Goal: Information Seeking & Learning: Check status

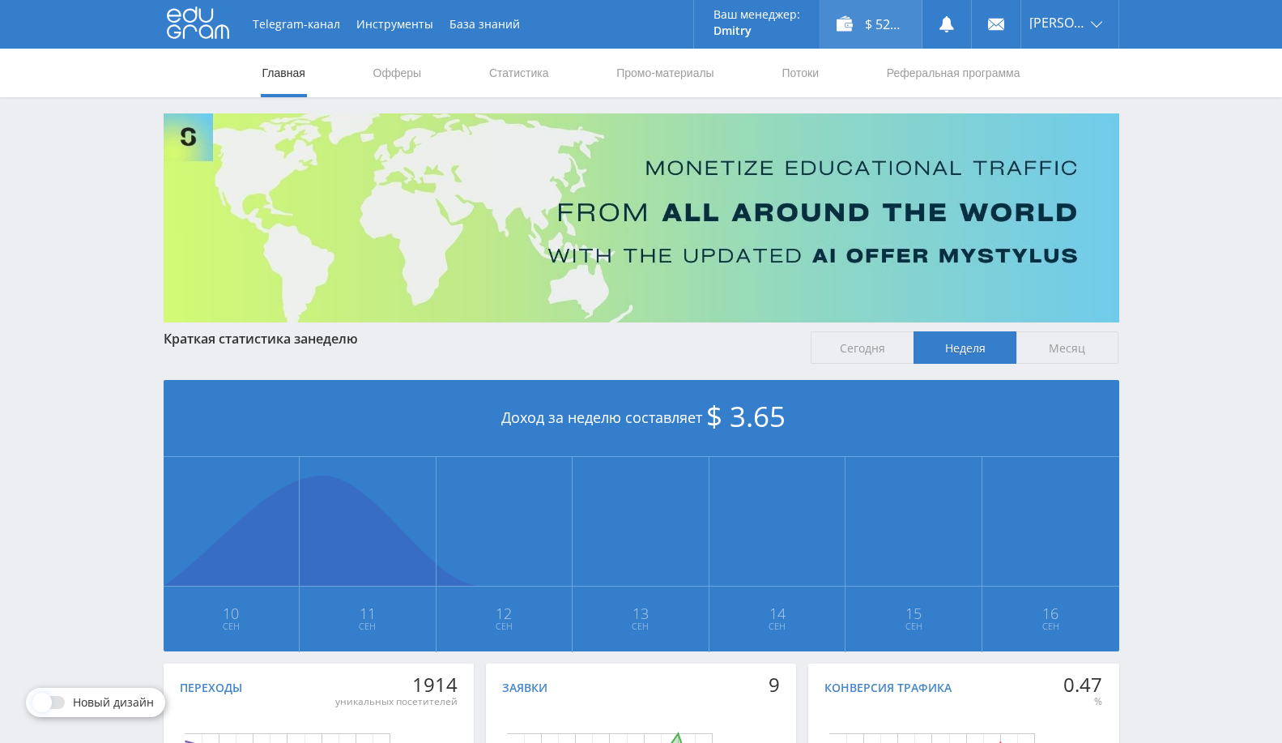
click at [903, 22] on div "$ 52.74" at bounding box center [870, 24] width 101 height 49
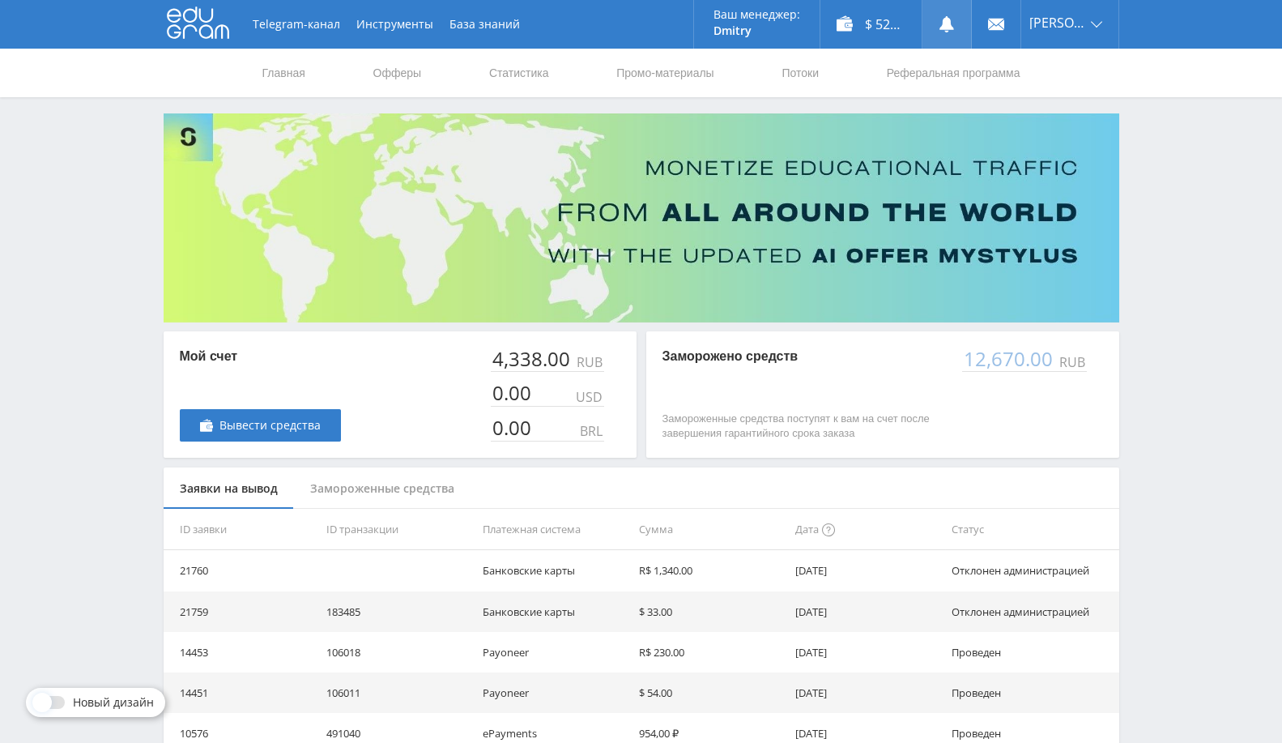
click at [954, 26] on use at bounding box center [946, 24] width 15 height 16
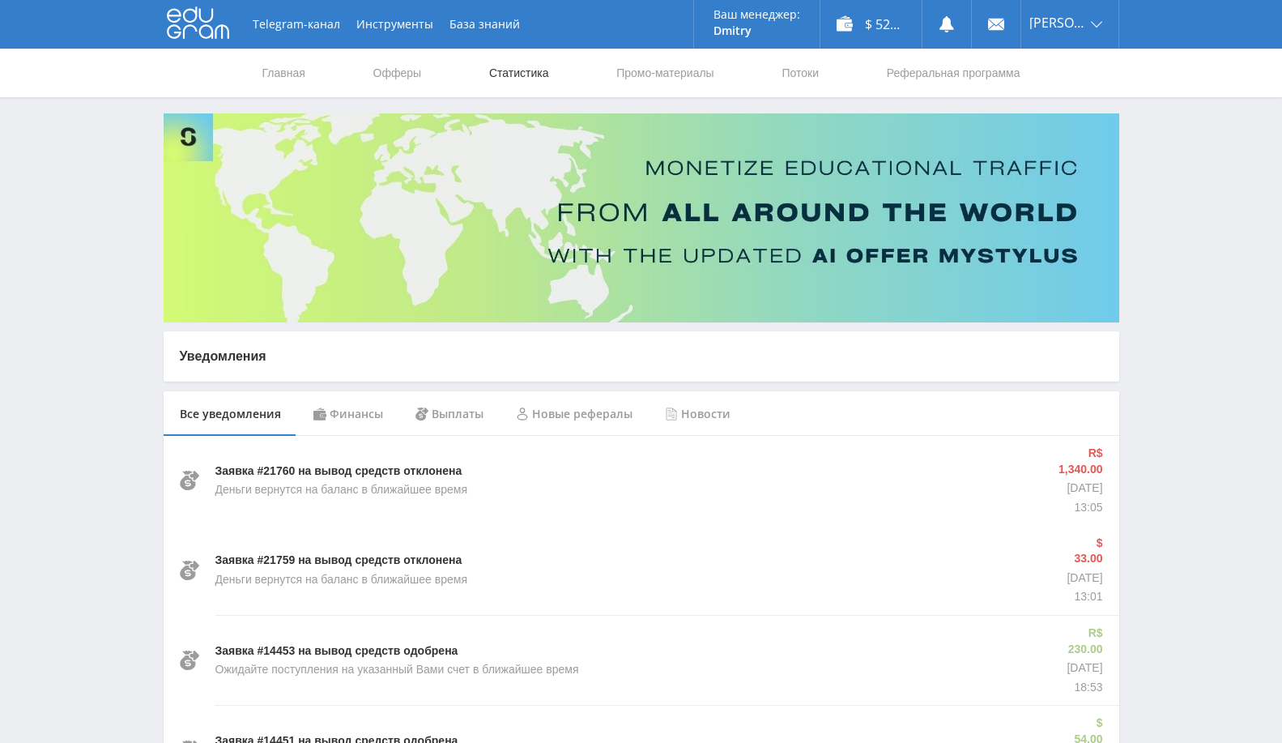
click at [520, 68] on link "Статистика" at bounding box center [518, 73] width 63 height 49
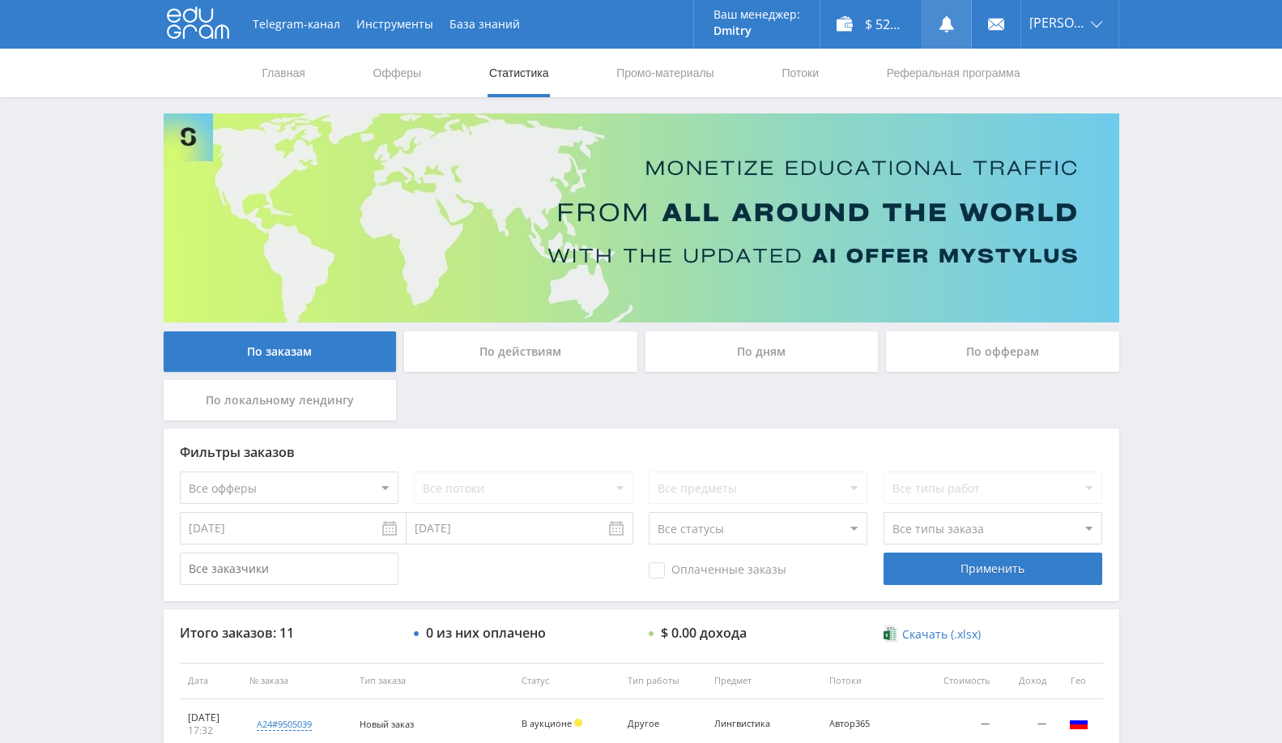
click at [964, 34] on link at bounding box center [946, 24] width 49 height 49
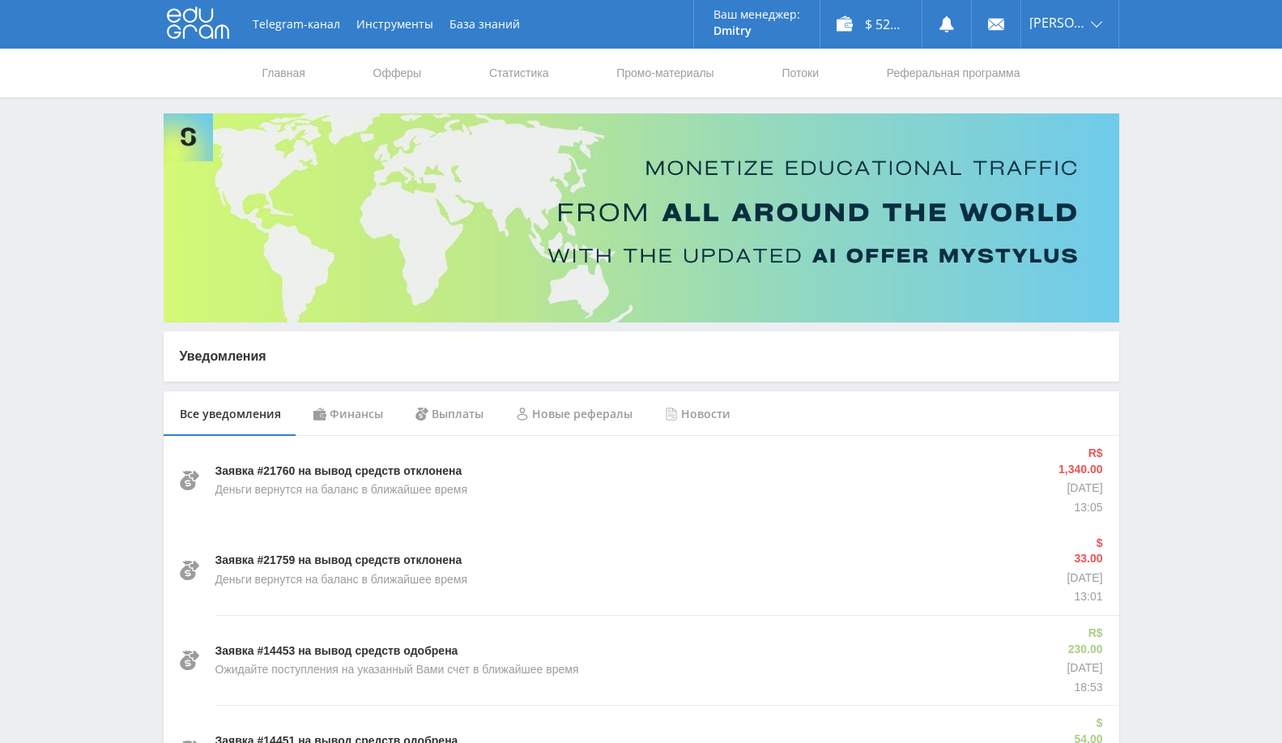
click at [341, 409] on div "Финансы" at bounding box center [348, 413] width 102 height 45
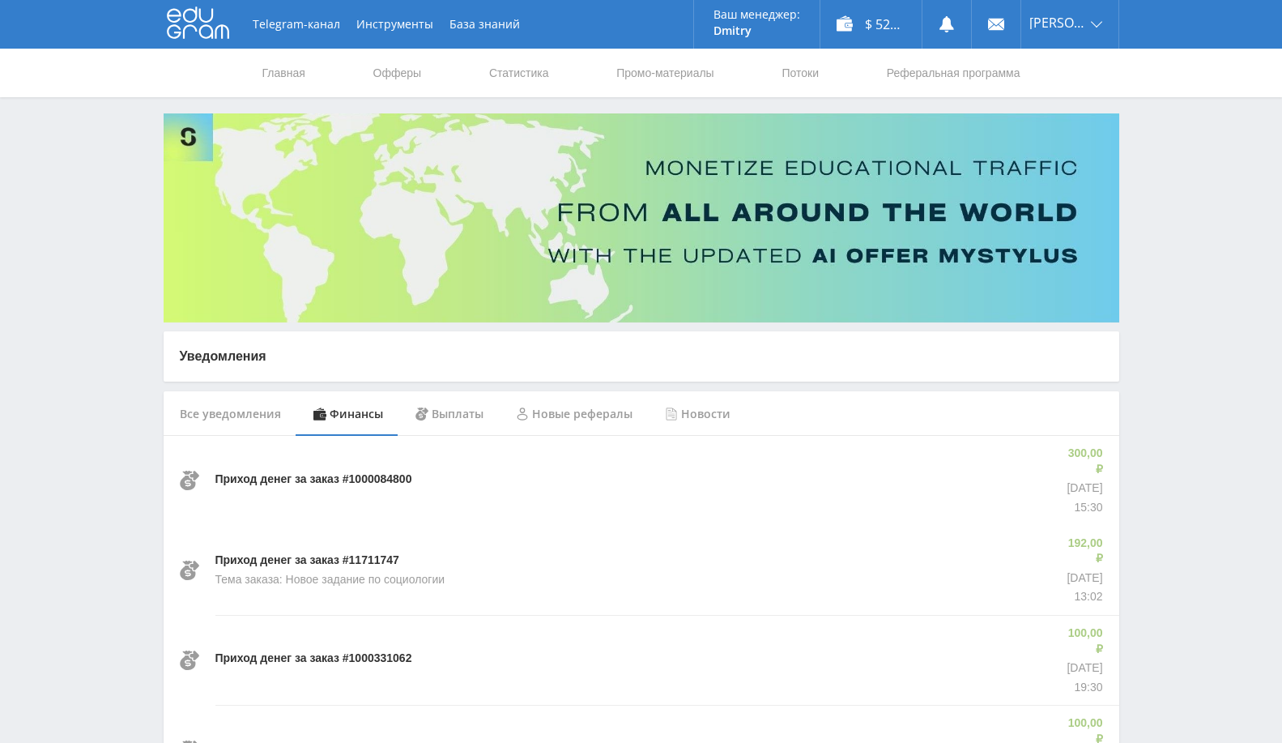
drag, startPoint x: 228, startPoint y: 406, endPoint x: 246, endPoint y: 403, distance: 18.0
click at [228, 406] on div "Все уведомления" at bounding box center [231, 413] width 134 height 45
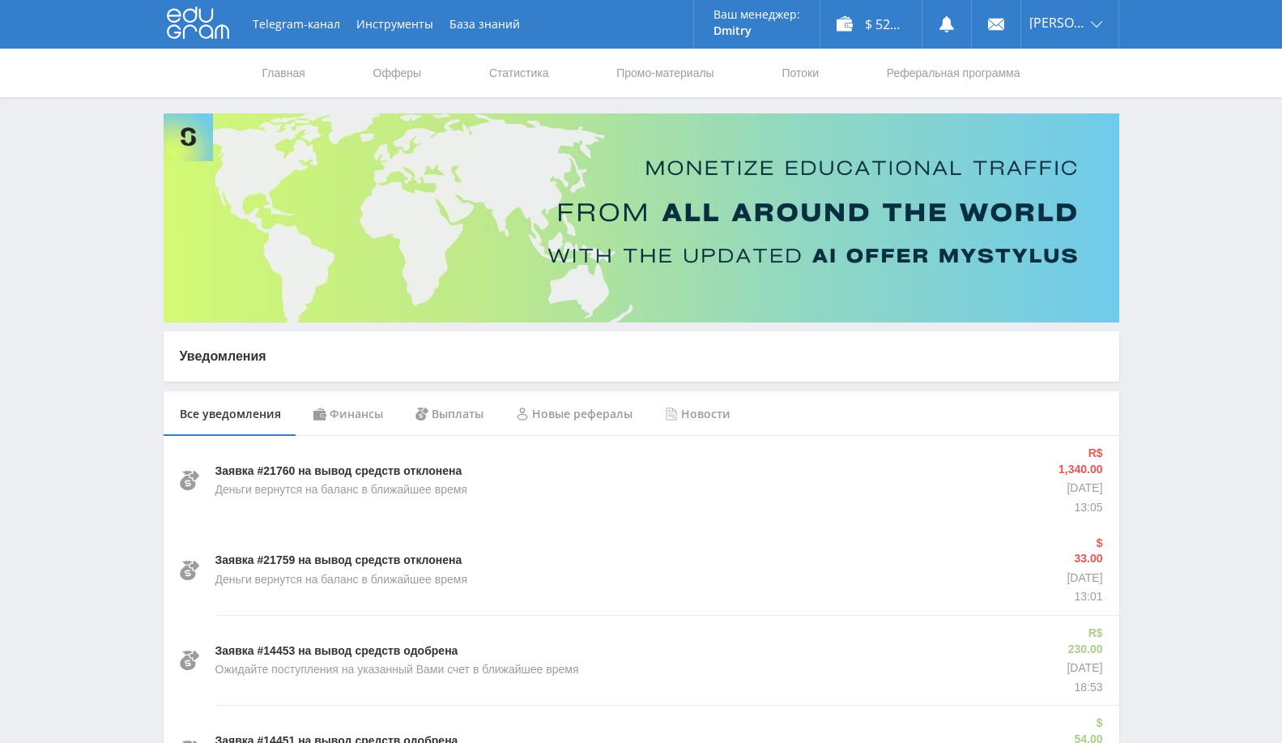
click at [330, 417] on div "Финансы" at bounding box center [348, 413] width 102 height 45
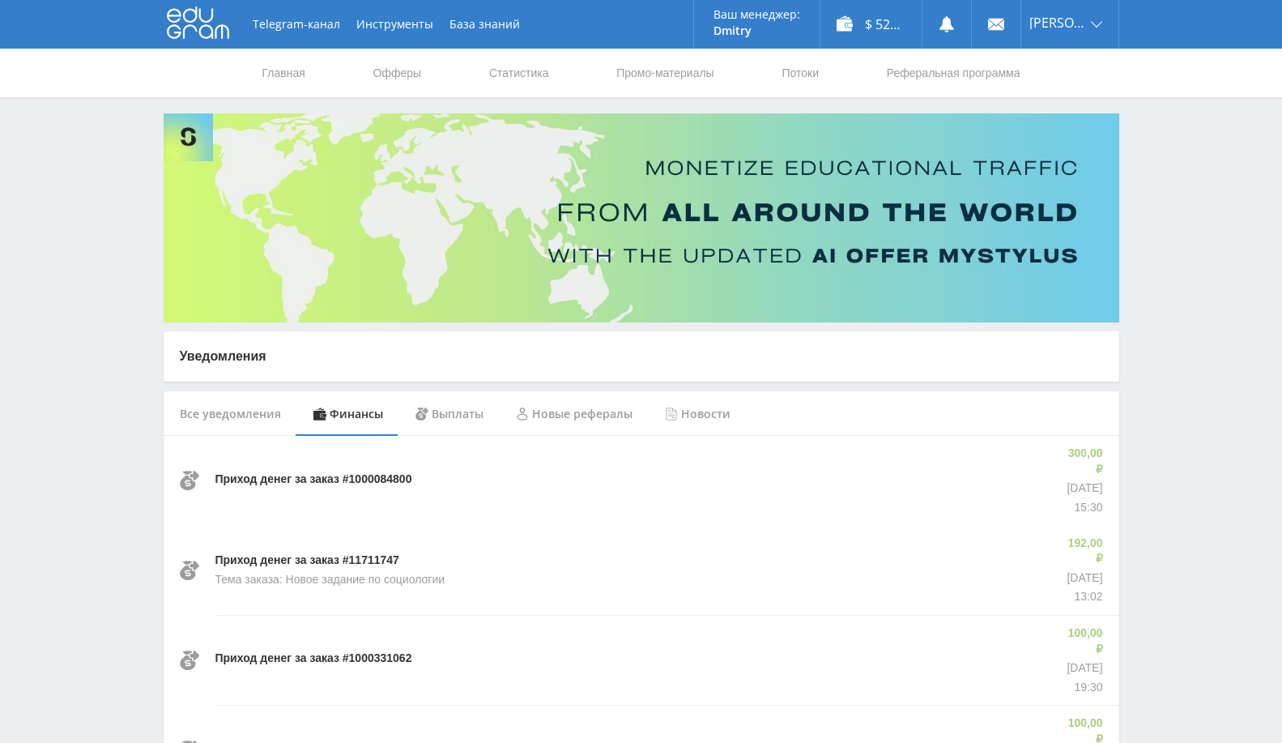
click at [444, 404] on div "Выплаты" at bounding box center [449, 413] width 100 height 45
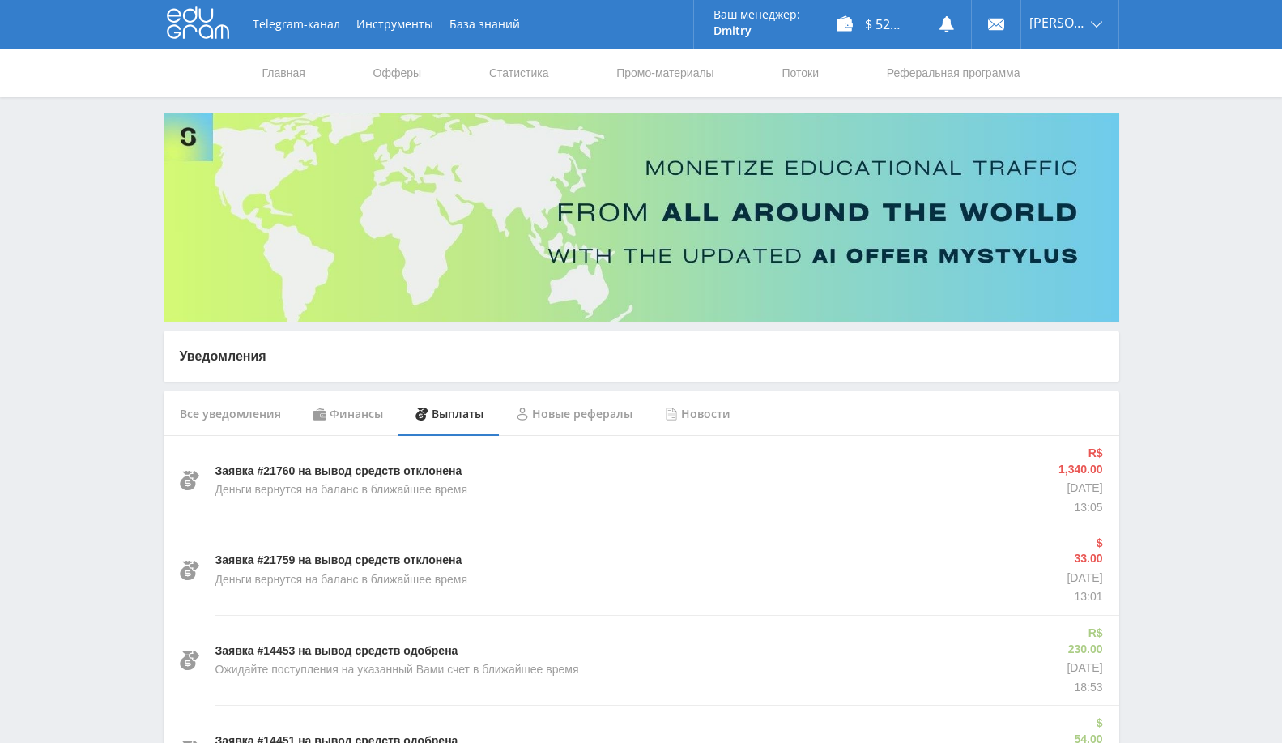
click at [368, 415] on div "Финансы" at bounding box center [348, 413] width 102 height 45
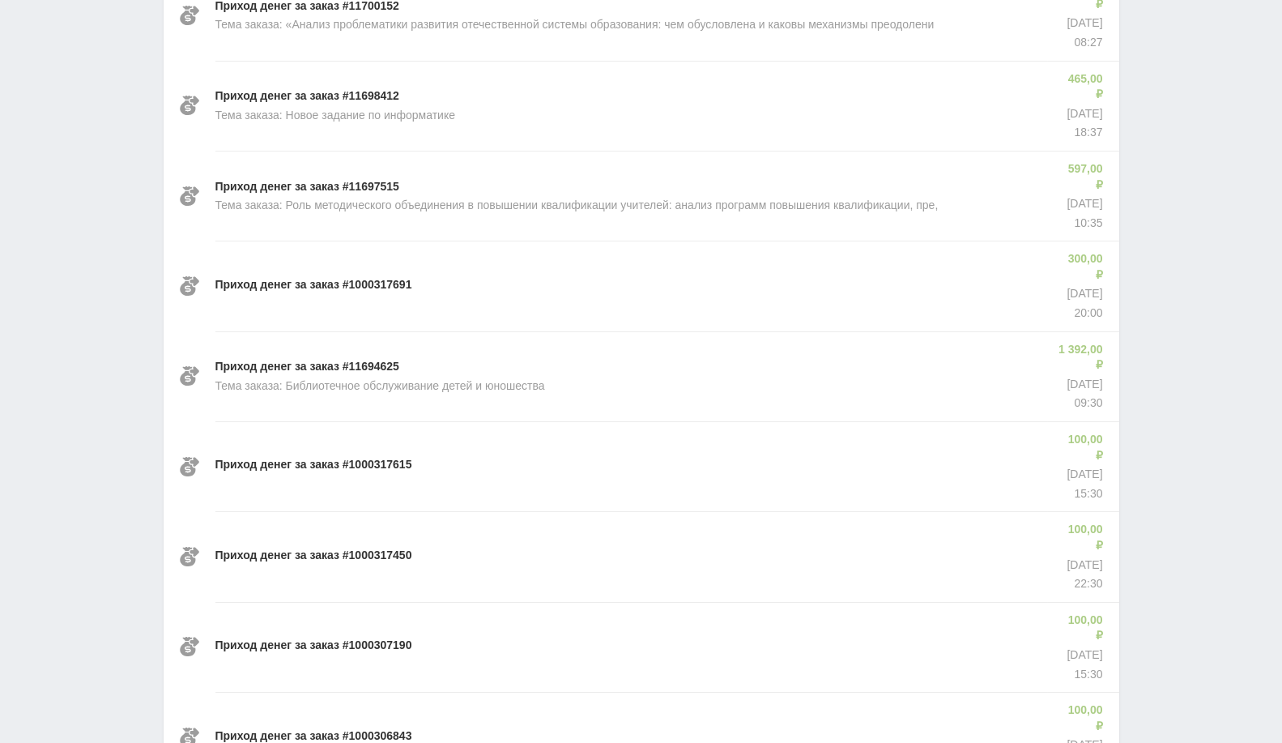
scroll to position [924, 0]
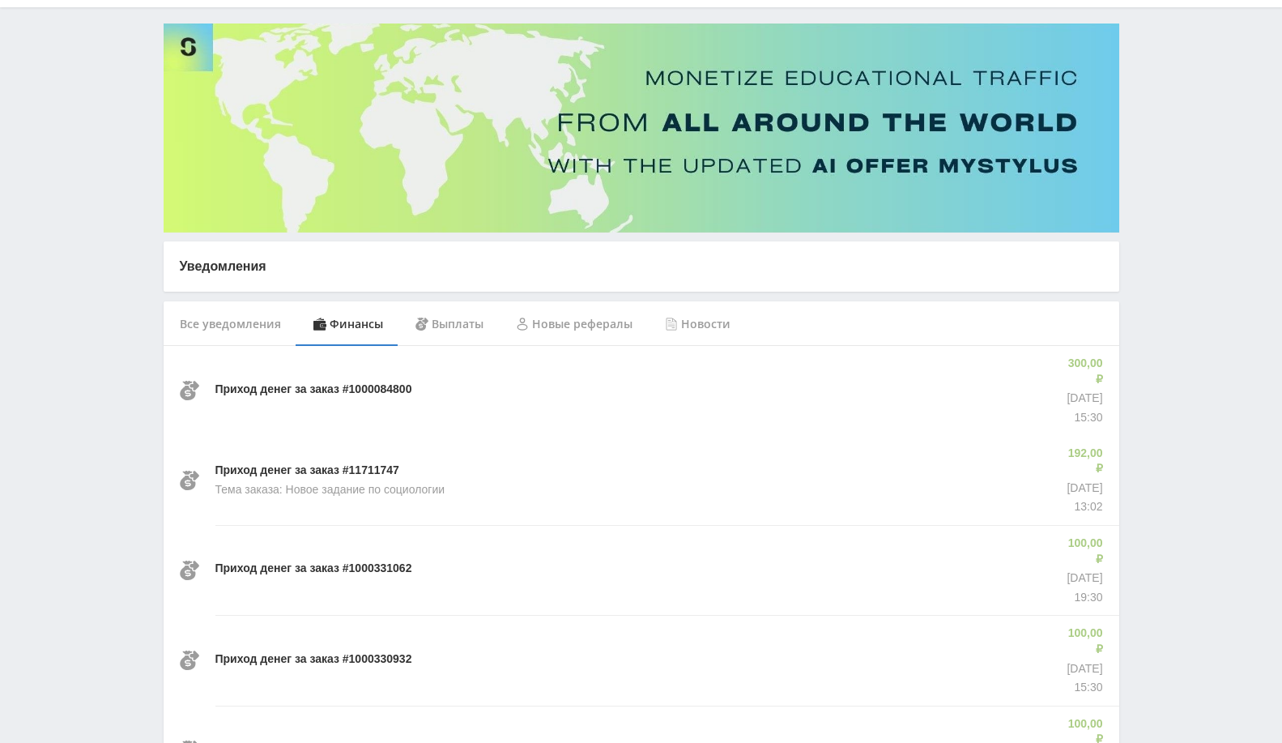
scroll to position [0, 0]
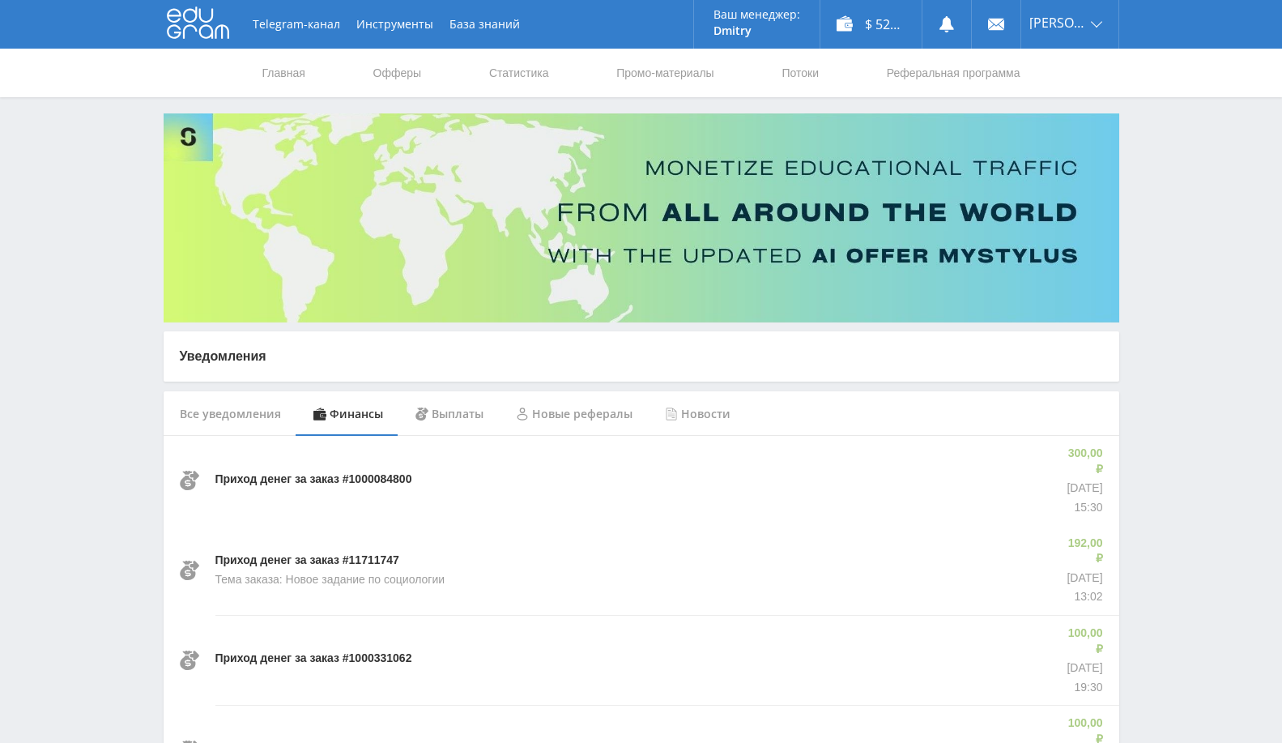
drag, startPoint x: 518, startPoint y: 69, endPoint x: 564, endPoint y: 73, distance: 45.5
click at [518, 69] on link "Статистика" at bounding box center [518, 73] width 63 height 49
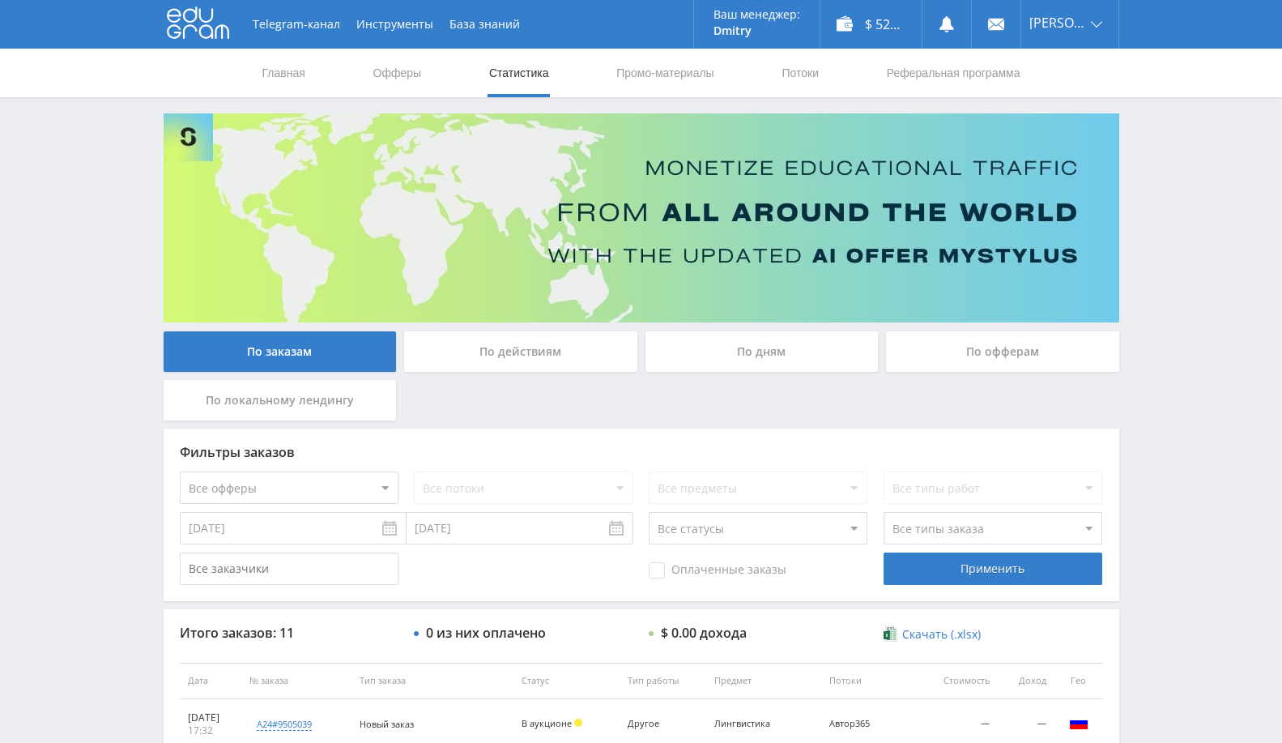
click at [951, 355] on div "По офферам" at bounding box center [1002, 351] width 233 height 40
click at [0, 0] on input "По офферам" at bounding box center [0, 0] width 0 height 0
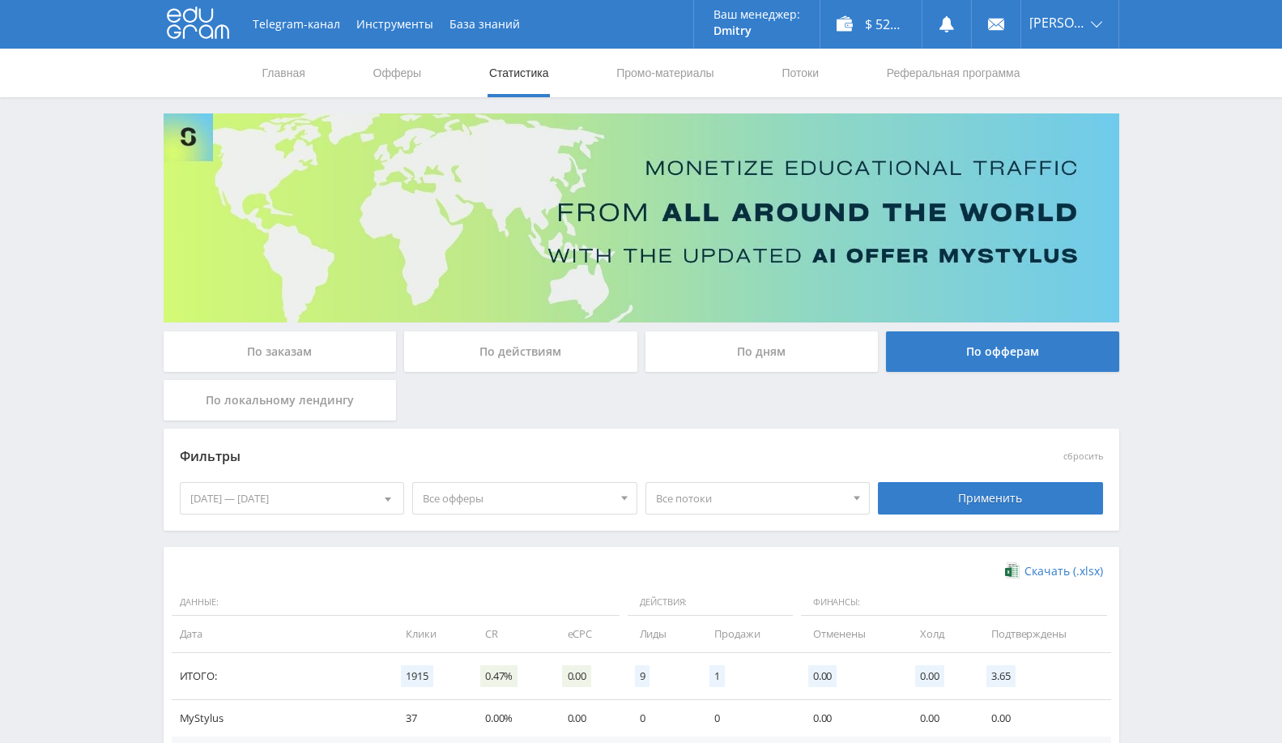
click at [335, 508] on div "10.09.2025 — 16.09.2025" at bounding box center [292, 498] width 223 height 31
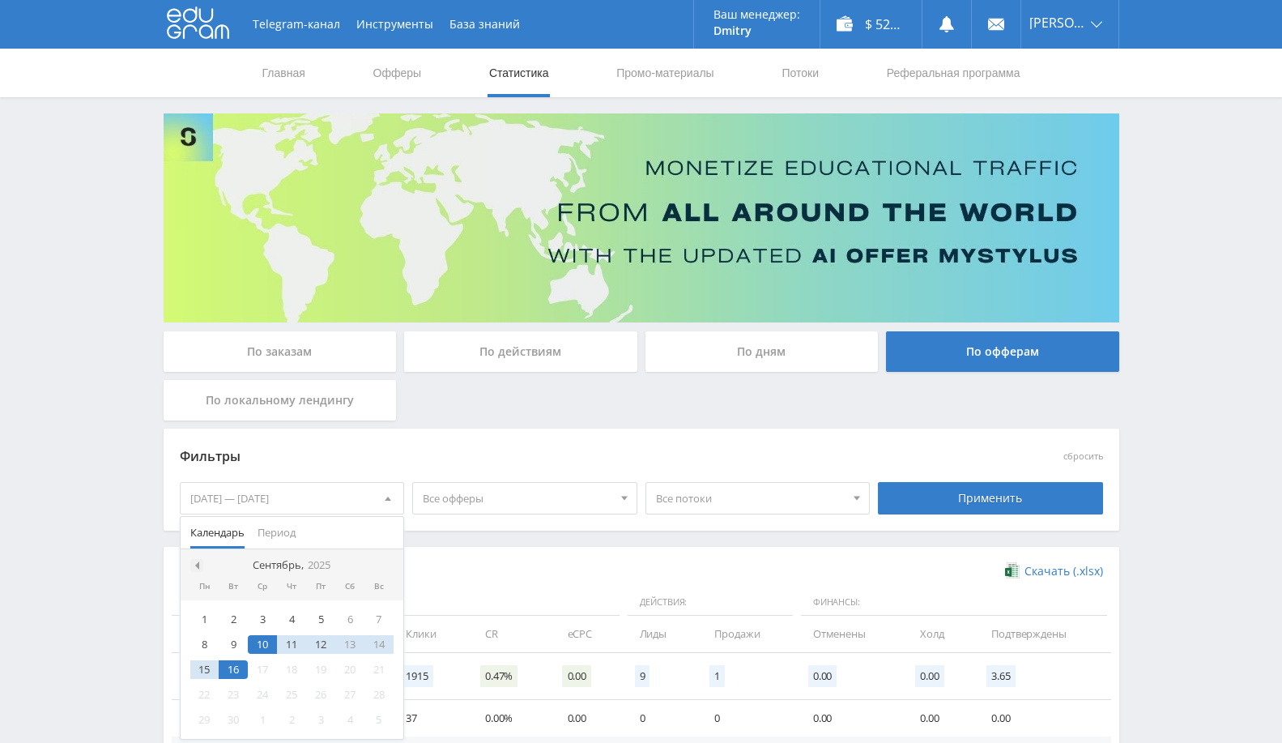
click at [192, 563] on span at bounding box center [195, 565] width 8 height 8
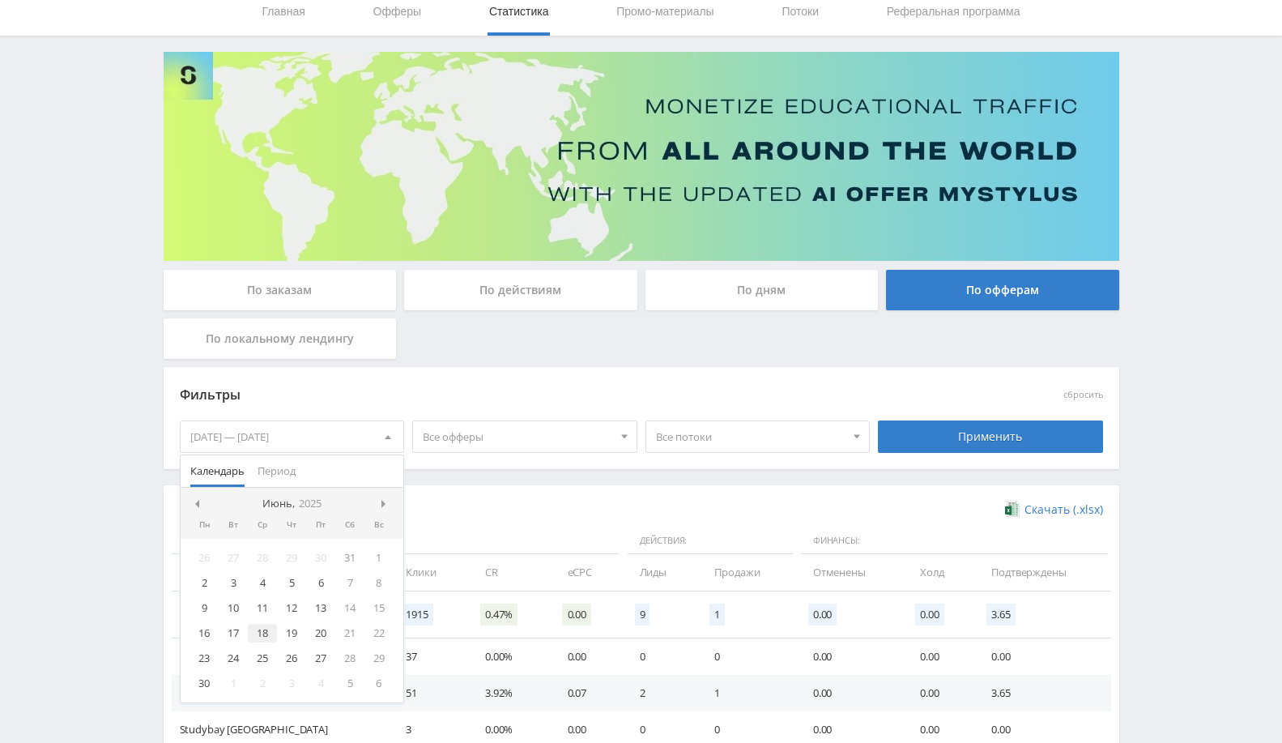
scroll to position [90, 0]
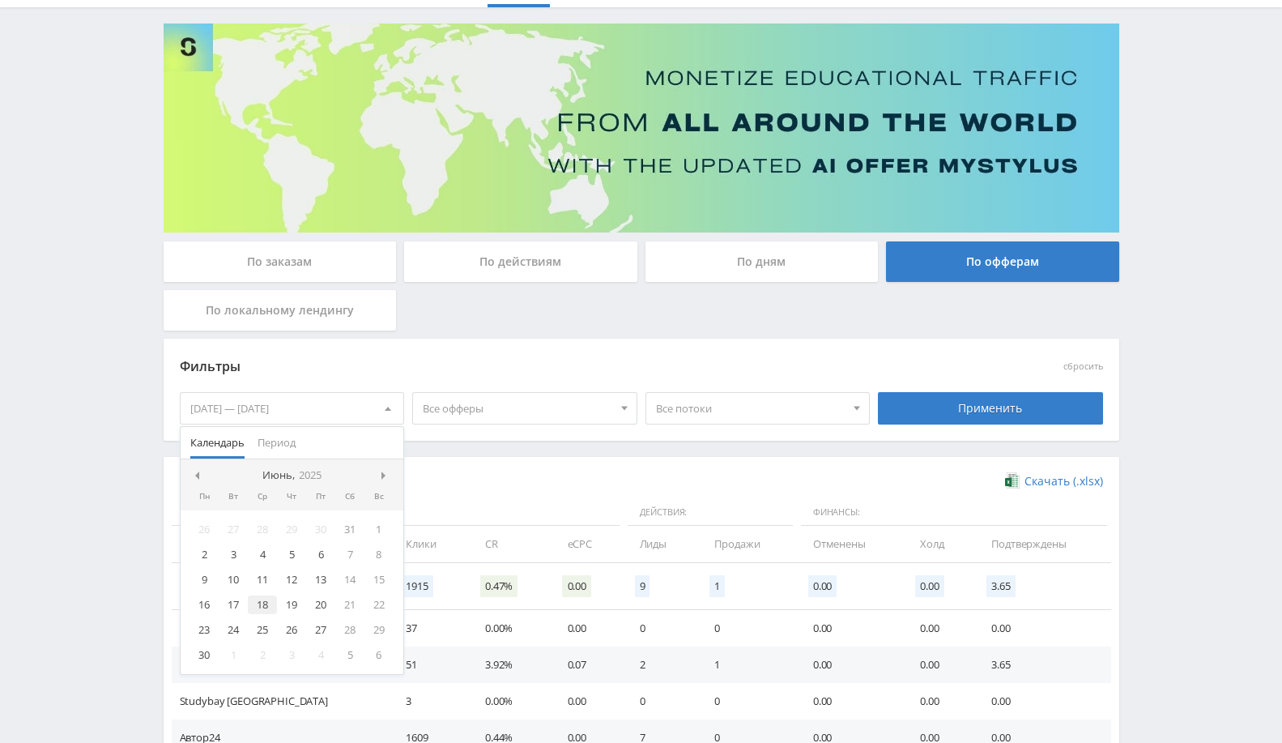
click at [261, 607] on div "18" at bounding box center [262, 604] width 29 height 19
click at [390, 471] on div at bounding box center [387, 475] width 13 height 13
click at [390, 471] on nav "Сентябрь, 2025" at bounding box center [292, 475] width 223 height 32
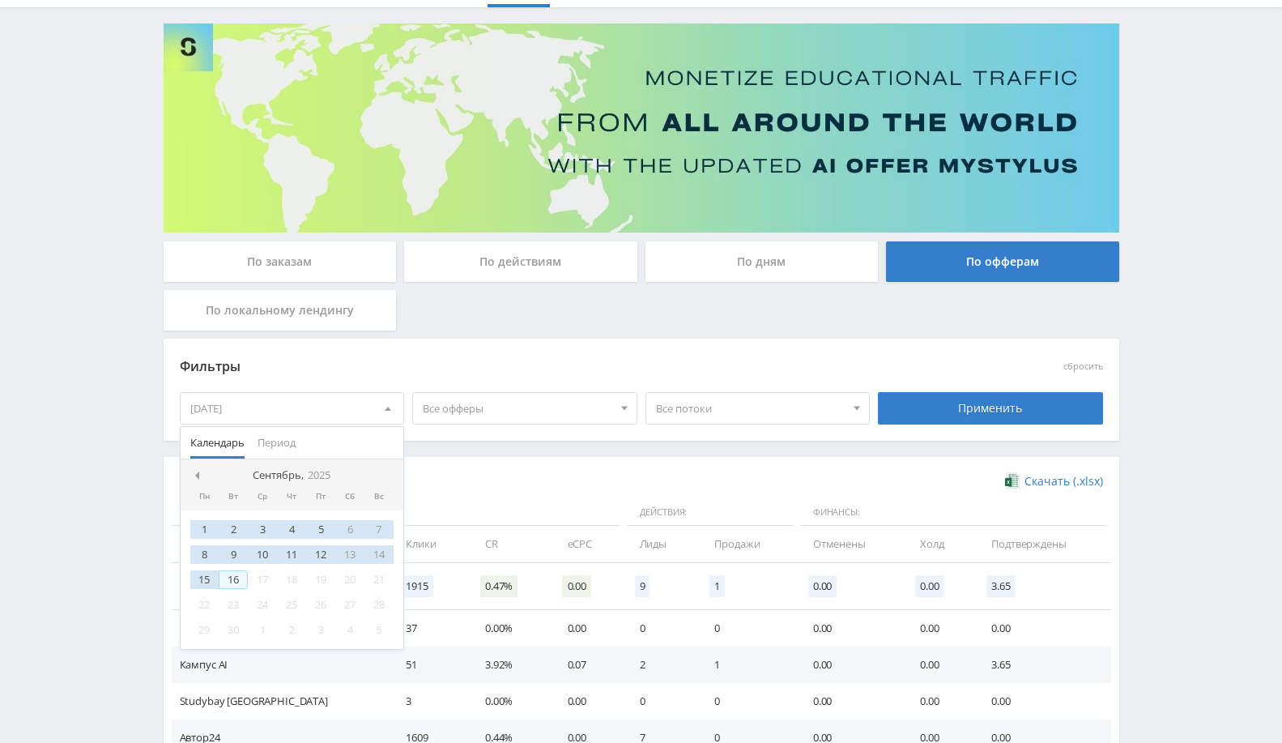
click at [241, 575] on div "16" at bounding box center [233, 579] width 29 height 19
click at [948, 413] on div "Применить" at bounding box center [990, 408] width 225 height 32
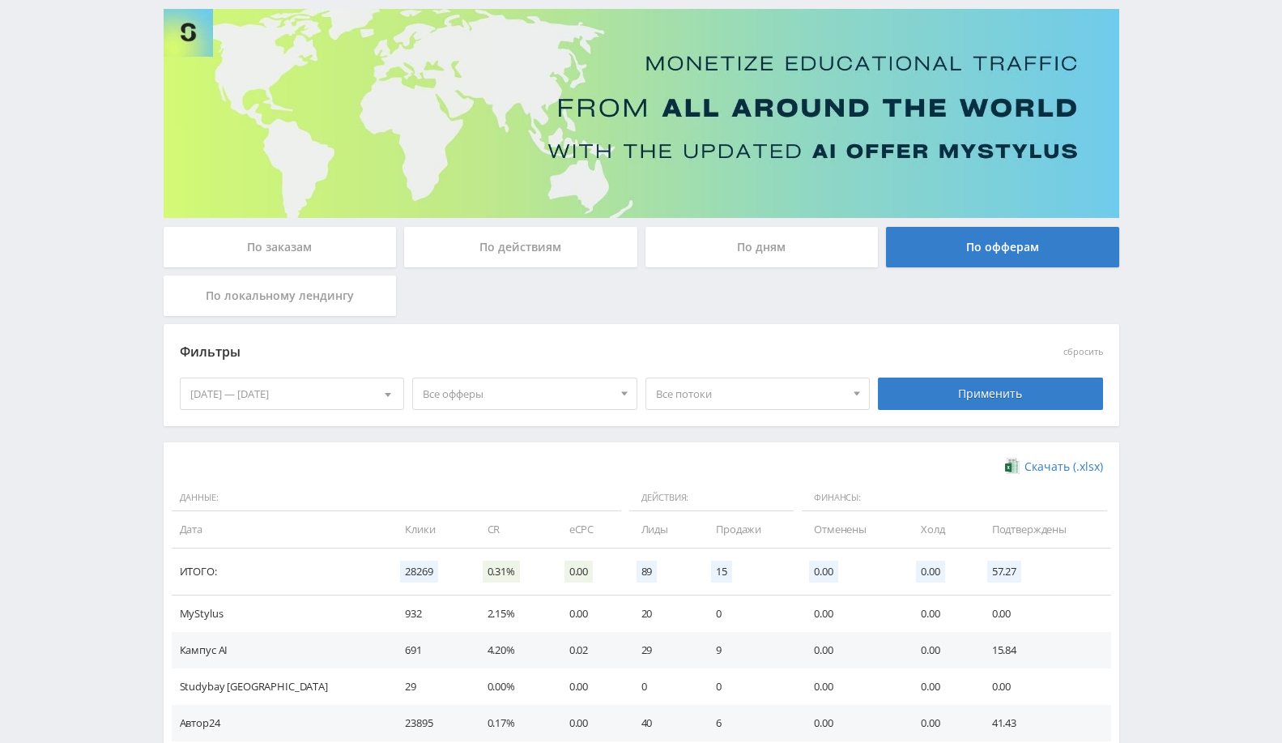
scroll to position [279, 0]
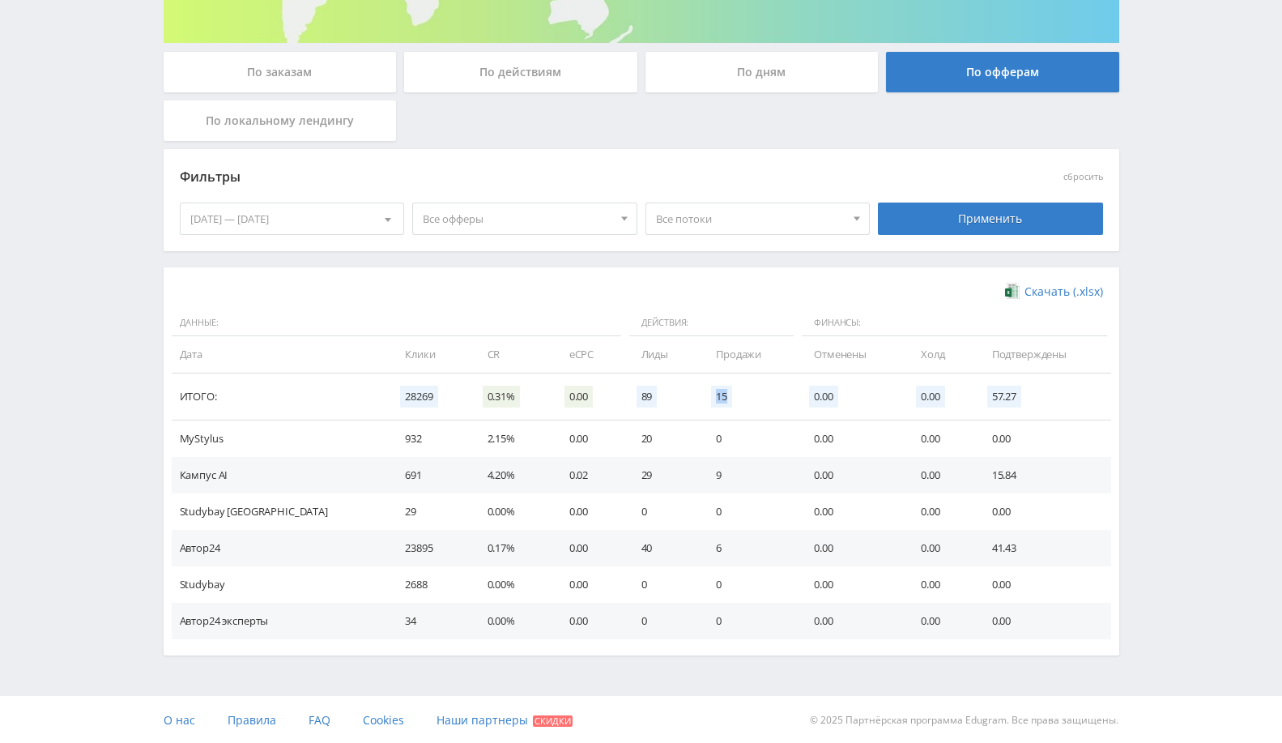
drag, startPoint x: 673, startPoint y: 390, endPoint x: 710, endPoint y: 396, distance: 37.7
click at [710, 396] on td "15" at bounding box center [749, 396] width 98 height 47
drag, startPoint x: 672, startPoint y: 546, endPoint x: 743, endPoint y: 538, distance: 70.9
click at [743, 538] on td "6" at bounding box center [749, 548] width 98 height 36
drag, startPoint x: 668, startPoint y: 470, endPoint x: 717, endPoint y: 470, distance: 49.4
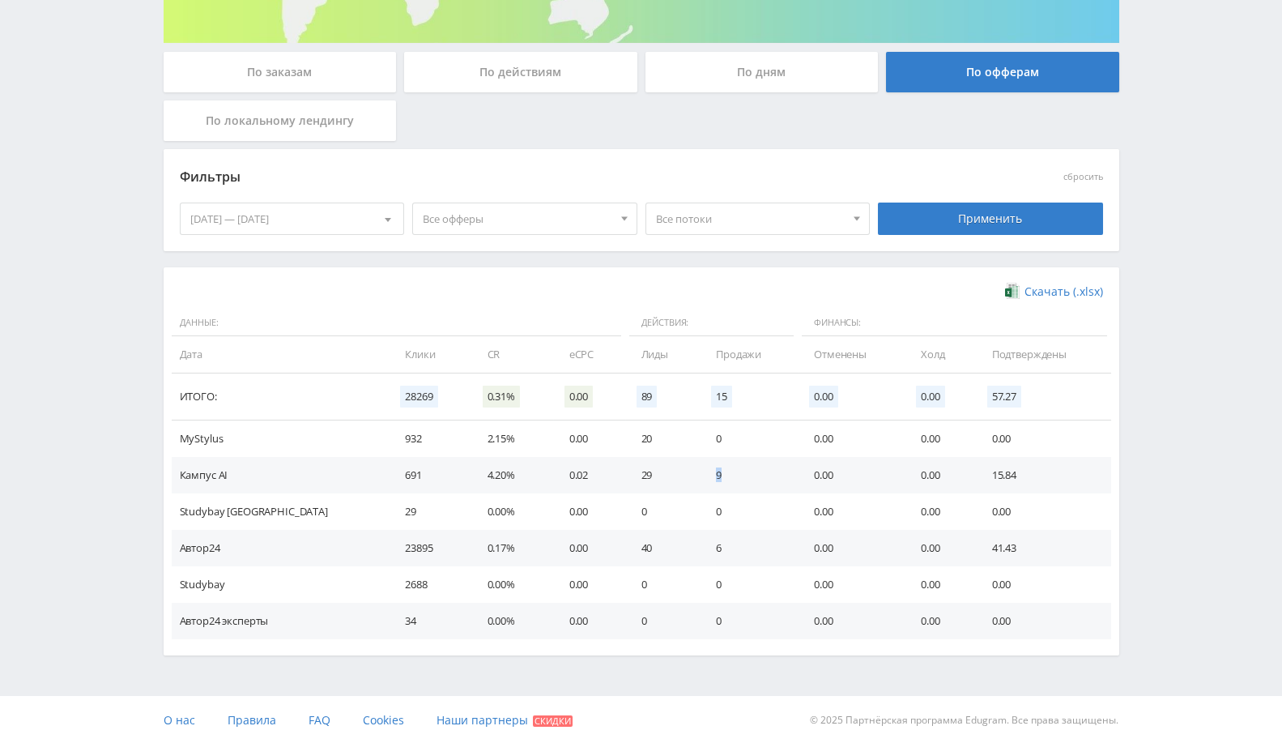
click at [717, 470] on td "9" at bounding box center [749, 475] width 98 height 36
drag, startPoint x: 195, startPoint y: 477, endPoint x: 728, endPoint y: 465, distance: 533.0
click at [740, 463] on tr "Кампус AI 691 4.20% 0.02 29 9 0.00 0.00 15.84" at bounding box center [641, 475] width 939 height 36
drag, startPoint x: 209, startPoint y: 548, endPoint x: 696, endPoint y: 549, distance: 486.7
click at [696, 549] on tr "Автор24 23895 0.17% 0.00 40 6 0.00 0.00 41.43" at bounding box center [641, 548] width 939 height 36
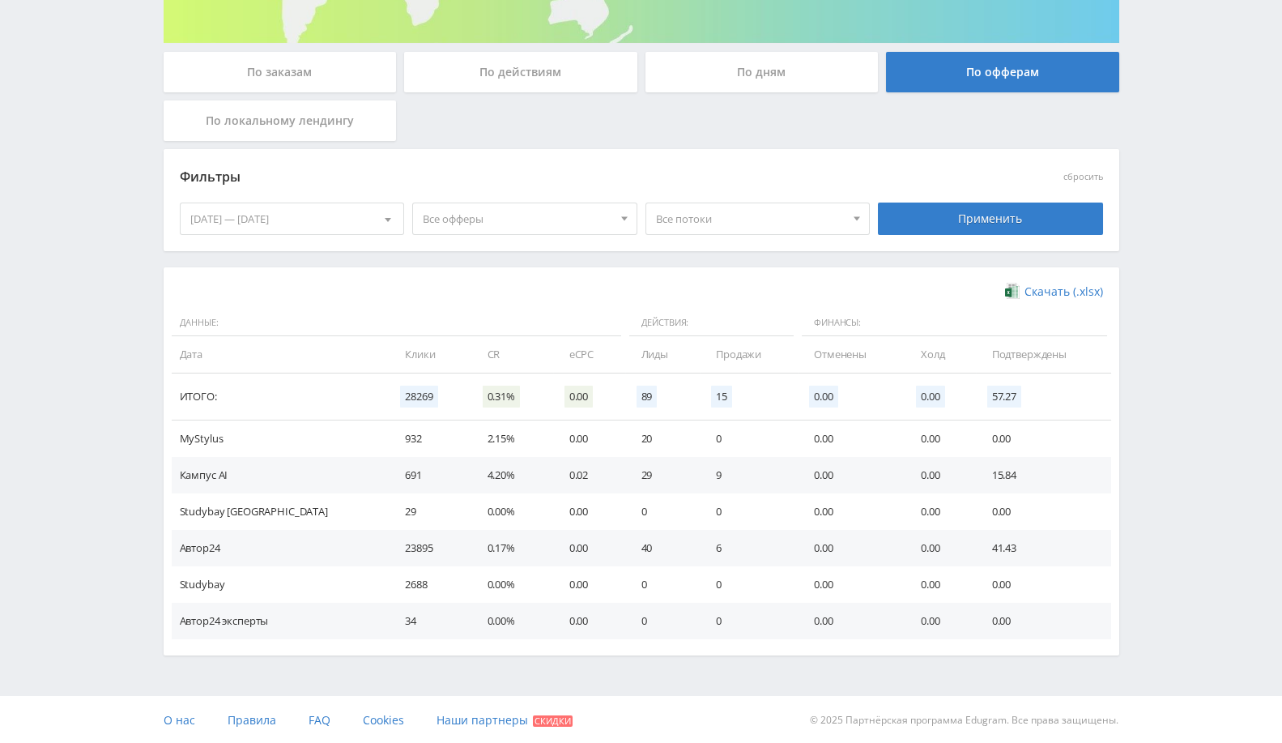
click at [283, 59] on div "По заказам" at bounding box center [280, 72] width 233 height 40
click at [0, 0] on input "По заказам" at bounding box center [0, 0] width 0 height 0
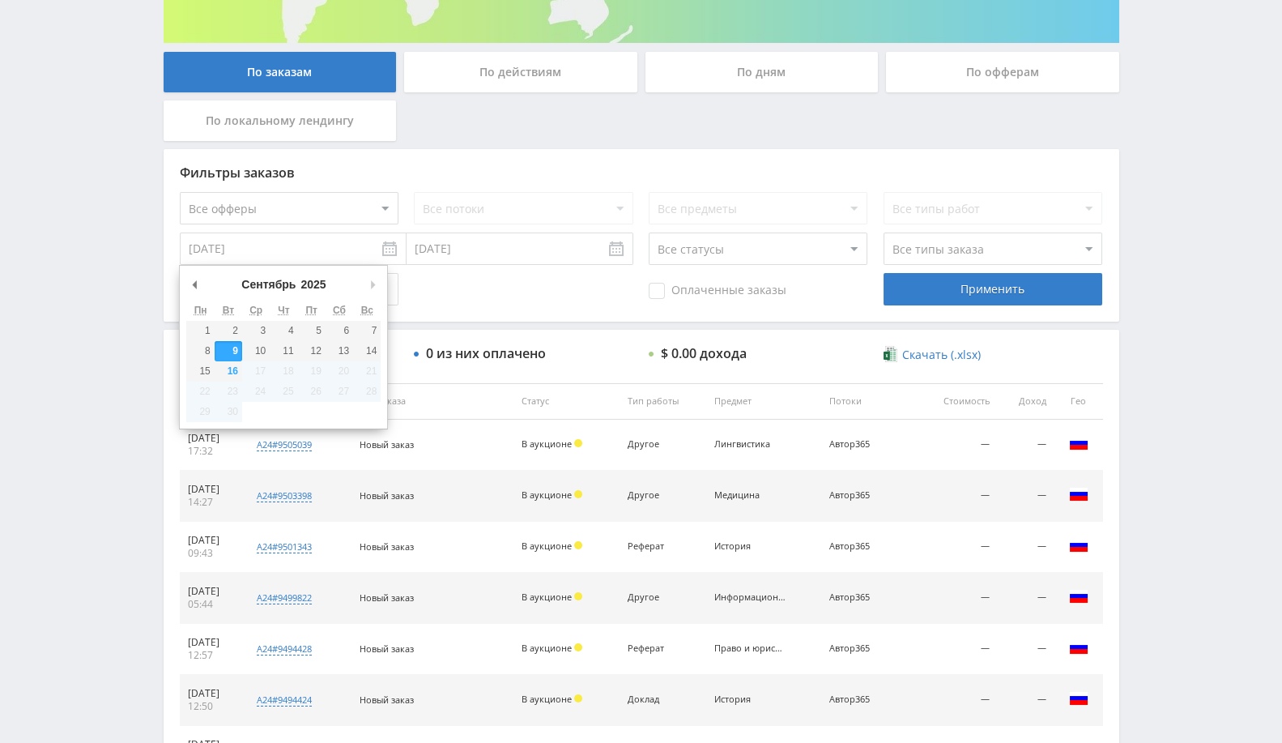
click at [277, 246] on input "[DATE]" at bounding box center [293, 248] width 227 height 32
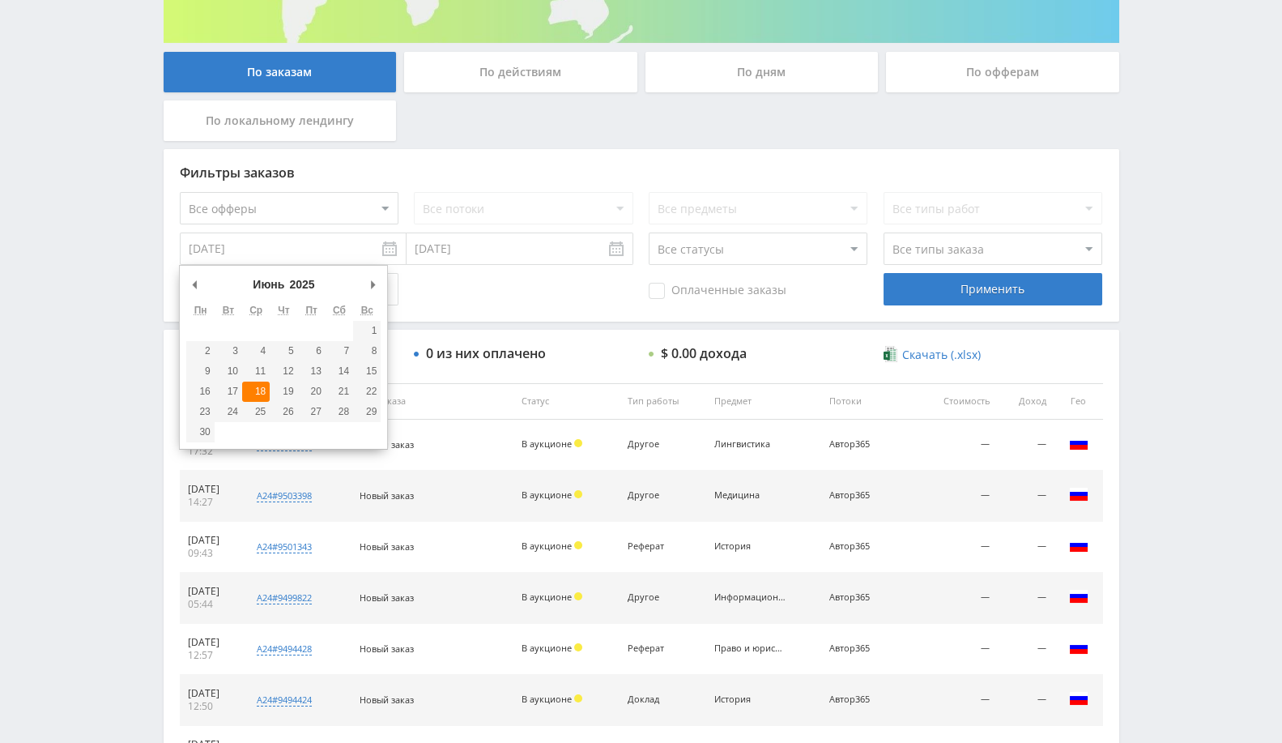
type input "18.06.2025"
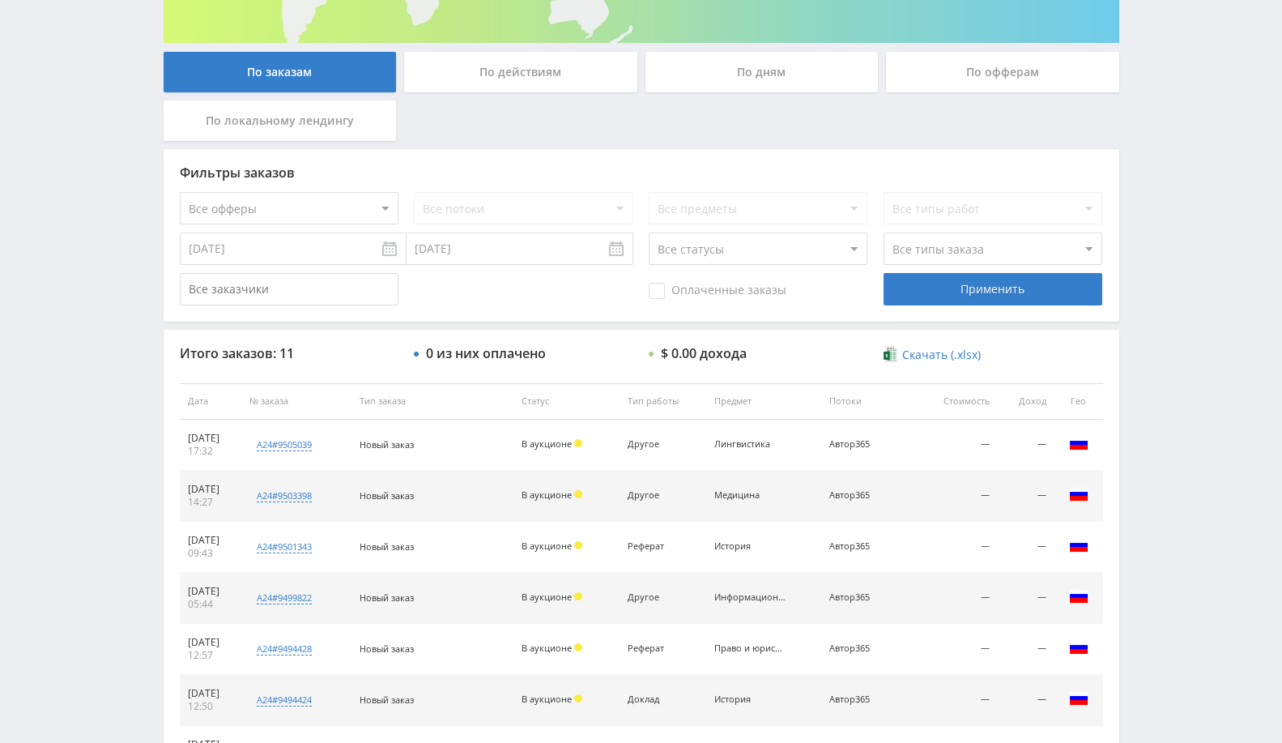
click at [368, 206] on select "Все офферы MyStylus MyStylus - Revshare Кампус AI Studybay Автор24 Studybay [GE…" at bounding box center [289, 208] width 219 height 32
select select "1"
click at [925, 287] on div "Применить" at bounding box center [992, 289] width 219 height 32
click at [296, 215] on select "Все офферы MyStylus MyStylus - Revshare Кампус AI Studybay Автор24 Studybay [GE…" at bounding box center [289, 208] width 219 height 32
select select "340"
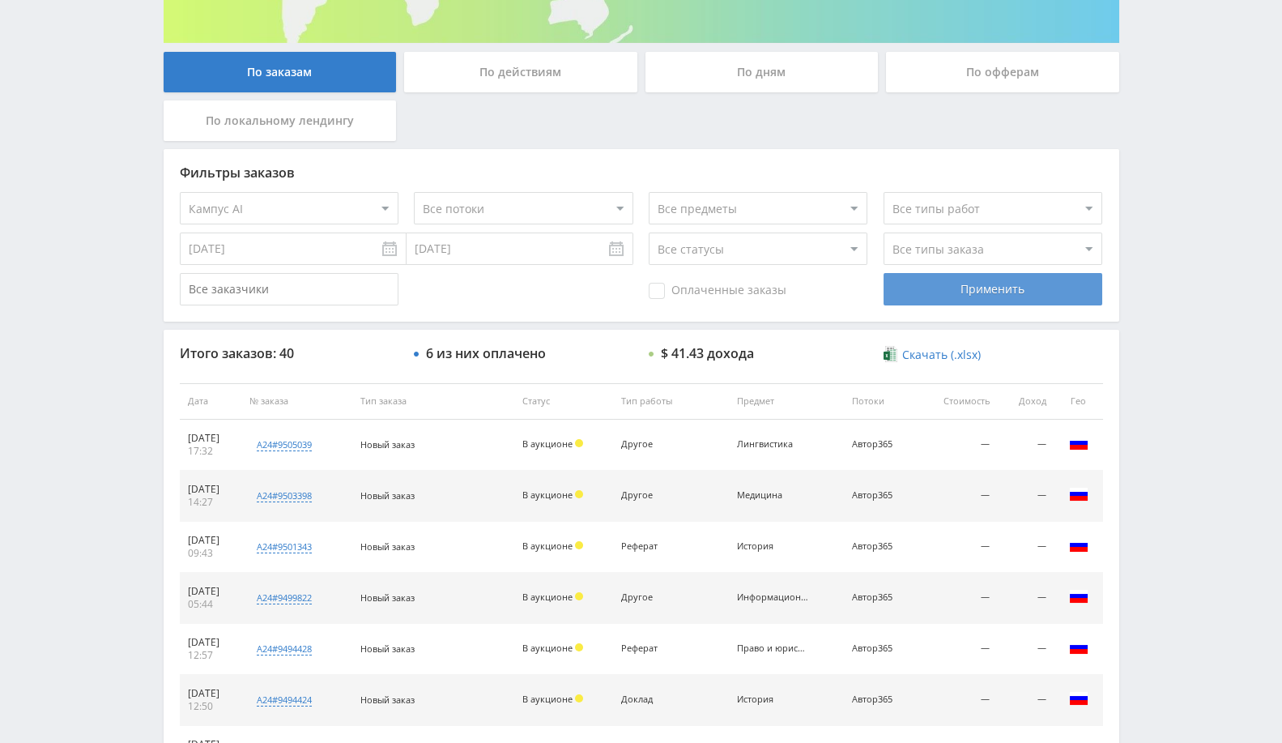
click at [1053, 287] on div "Применить" at bounding box center [992, 289] width 219 height 32
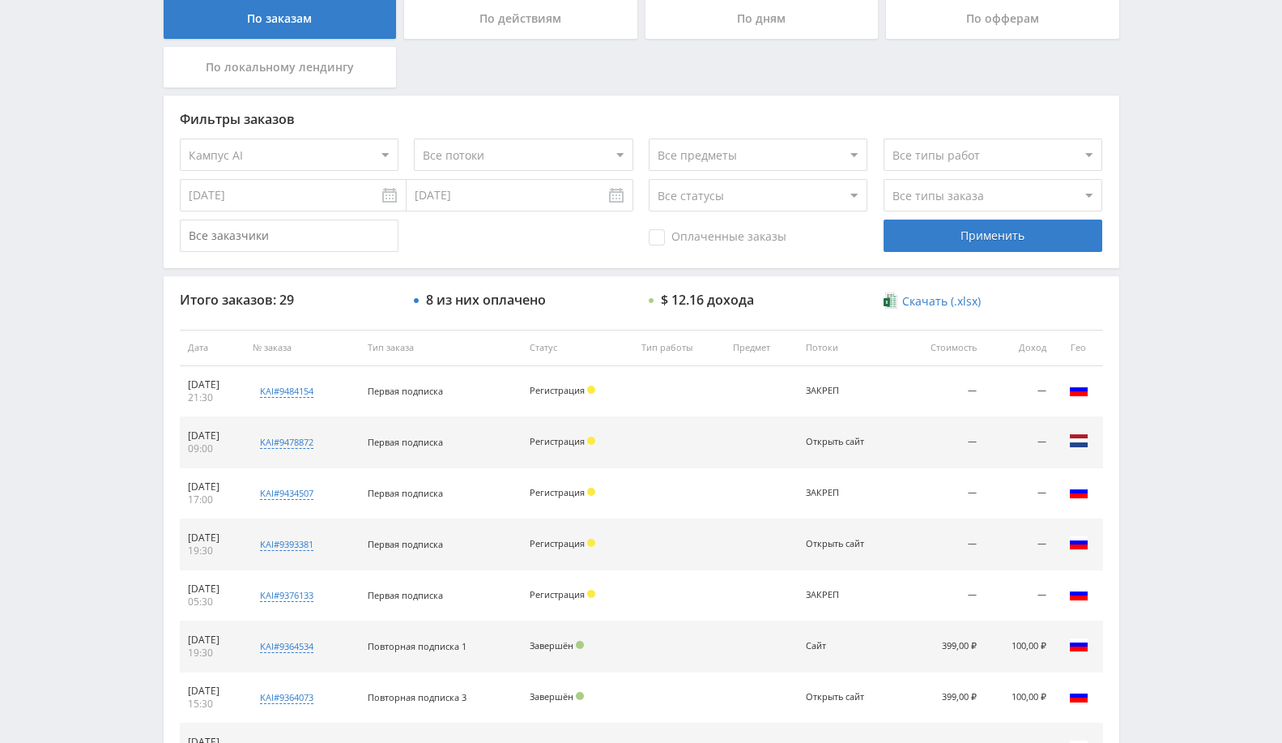
scroll to position [613, 0]
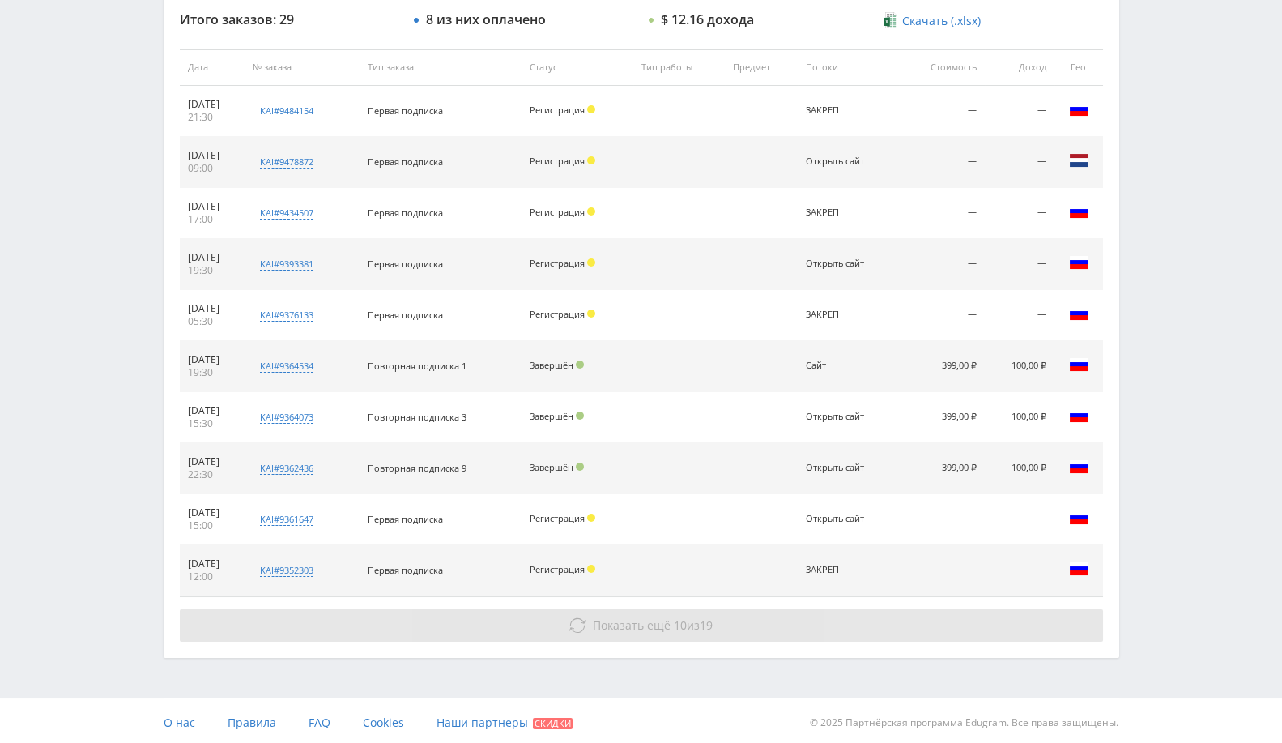
click at [639, 617] on span "Показать ещё" at bounding box center [632, 624] width 78 height 15
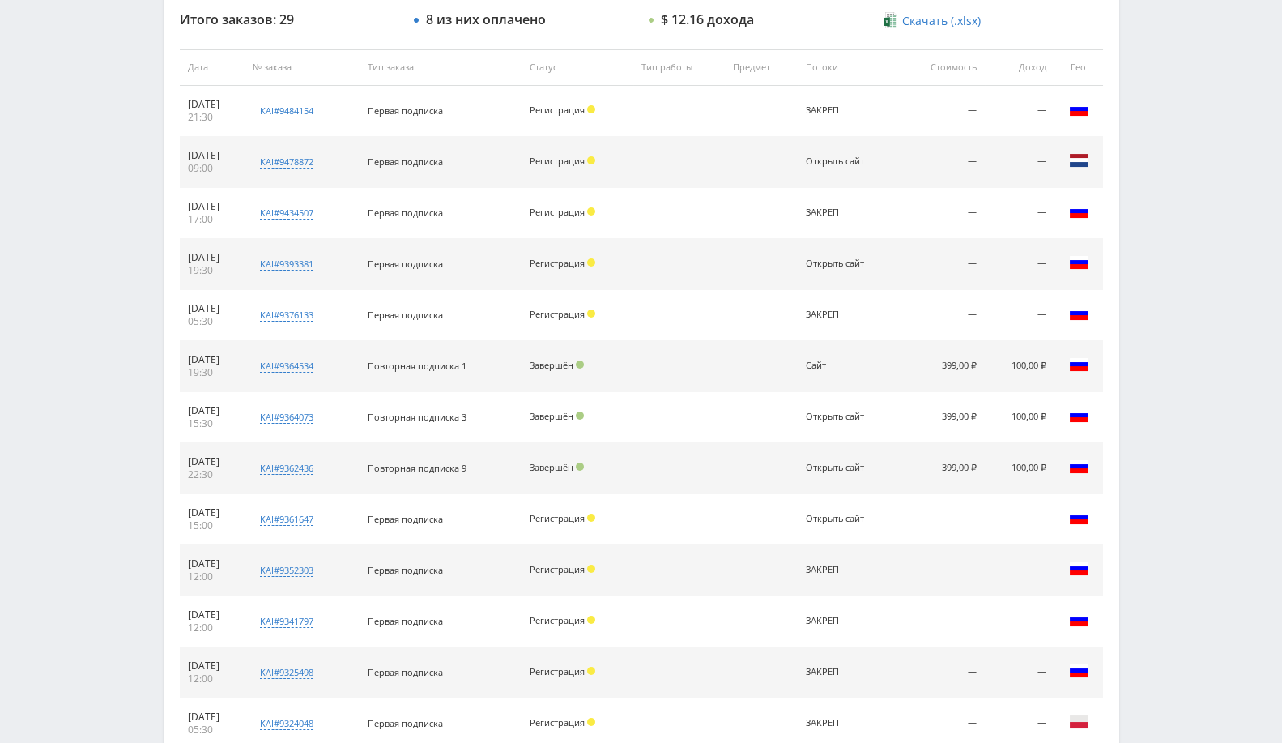
click at [695, 614] on td at bounding box center [679, 621] width 92 height 51
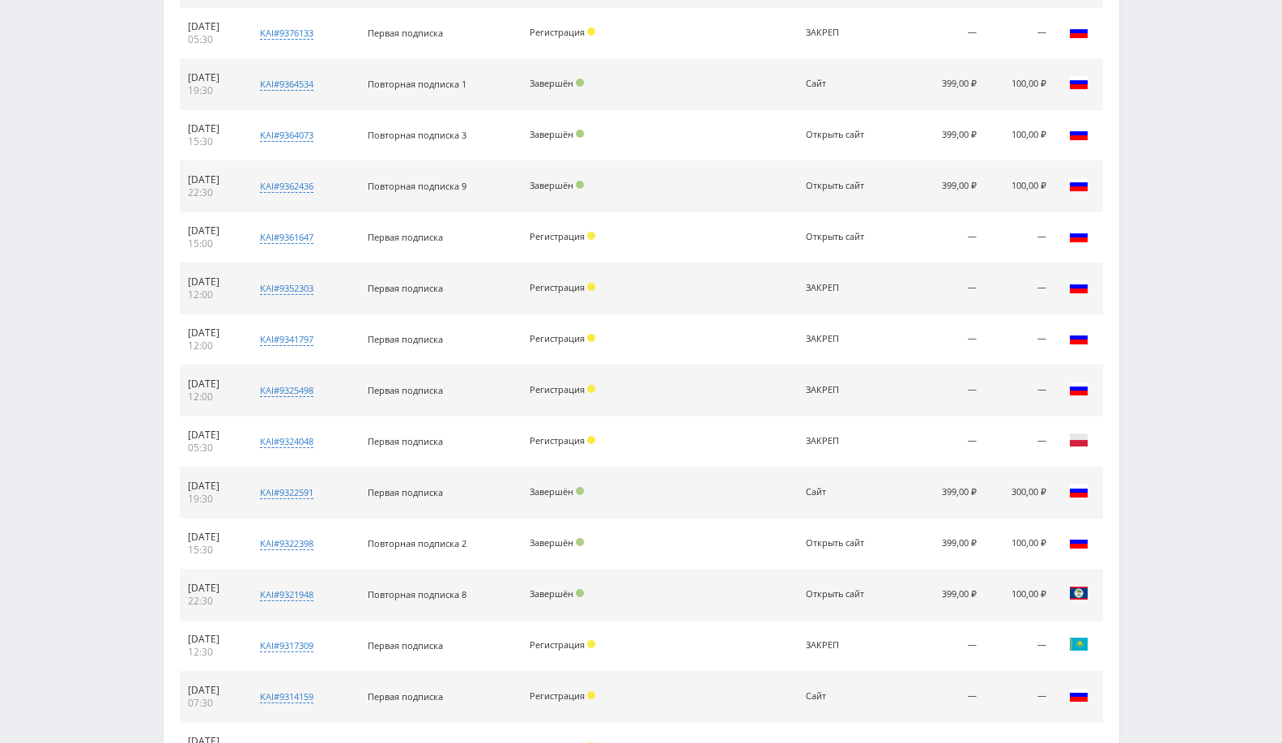
scroll to position [1121, 0]
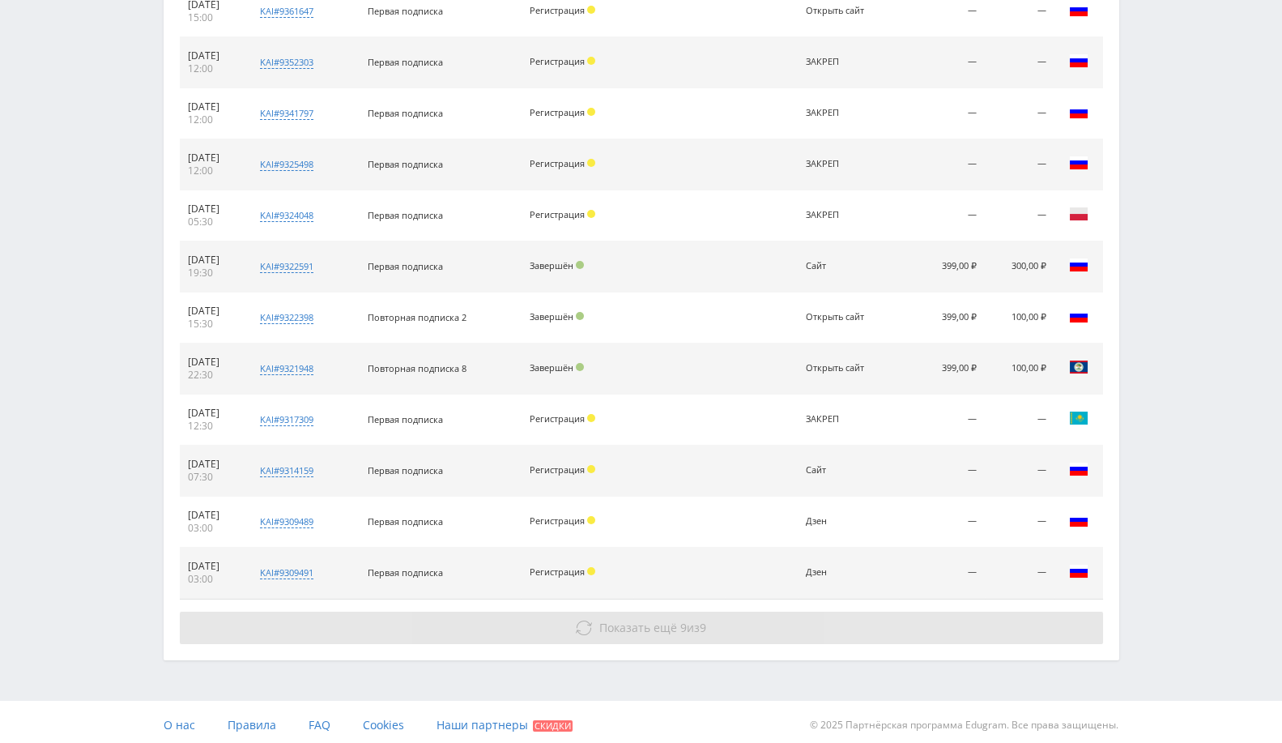
click at [697, 619] on span "Показать ещё 9 из 9" at bounding box center [652, 626] width 107 height 15
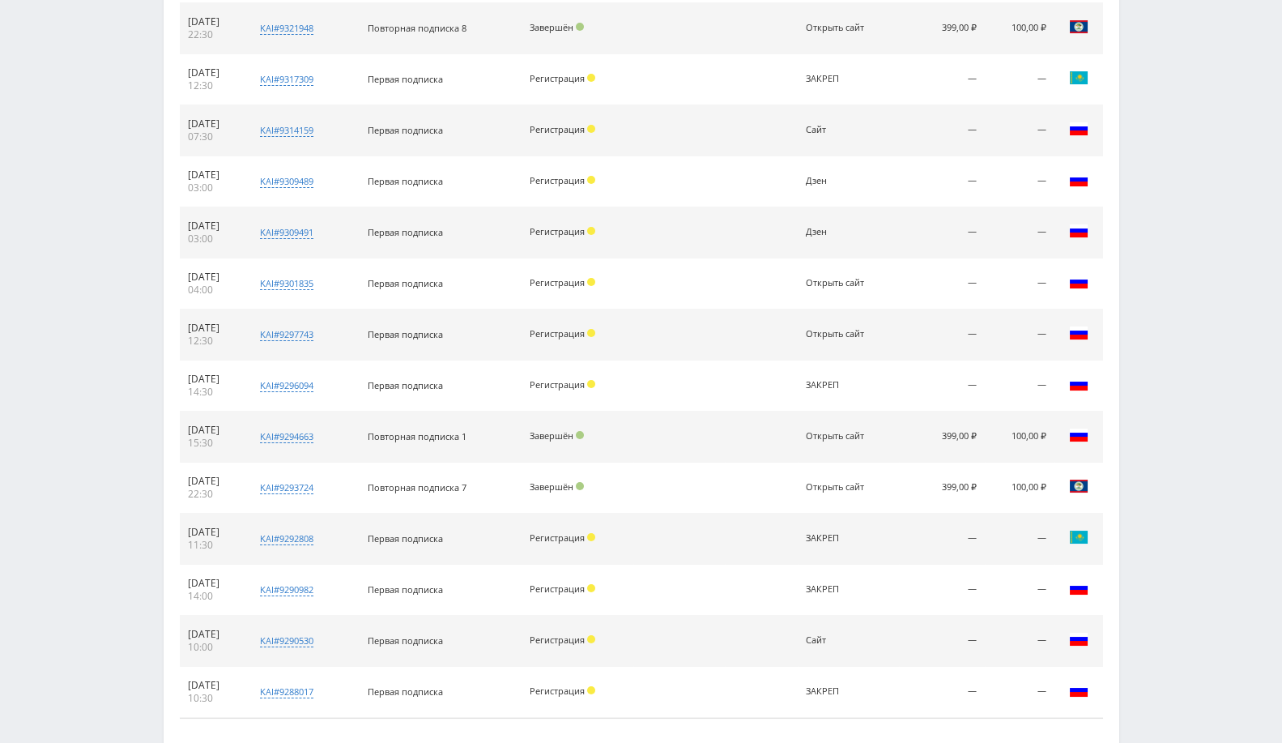
scroll to position [1545, 0]
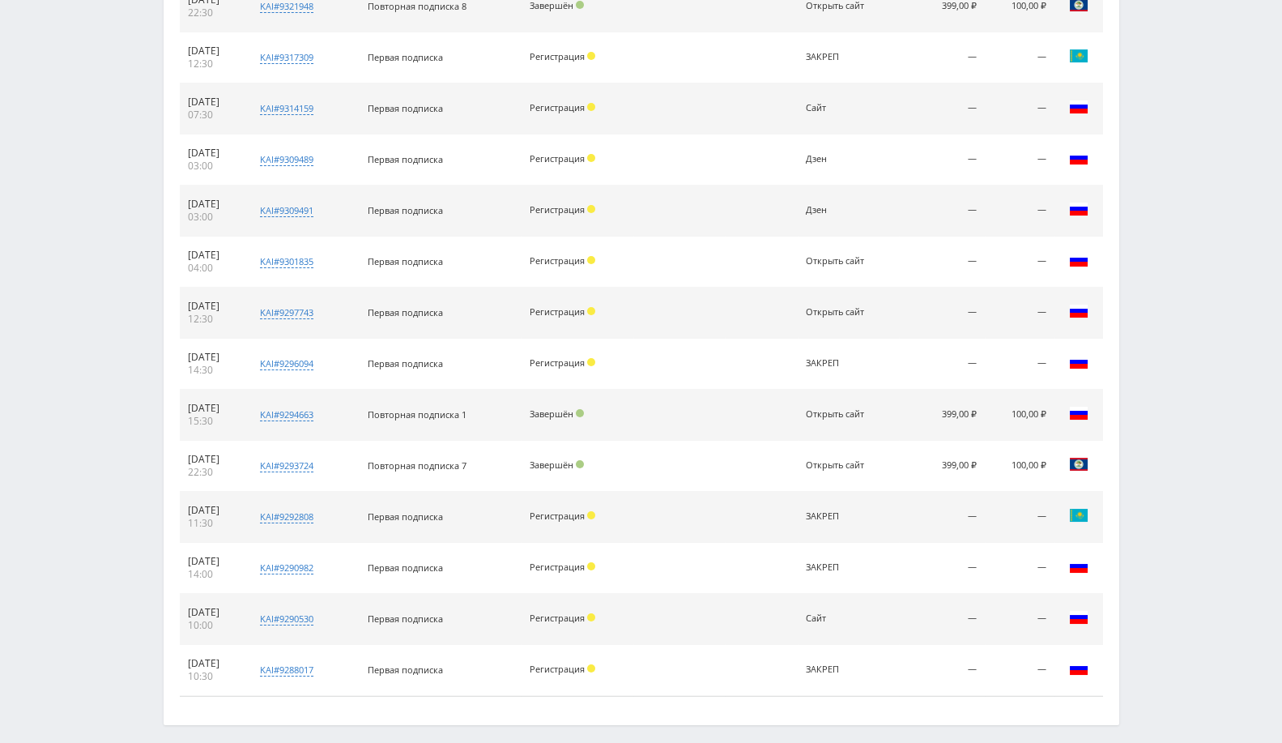
scroll to position [1455, 0]
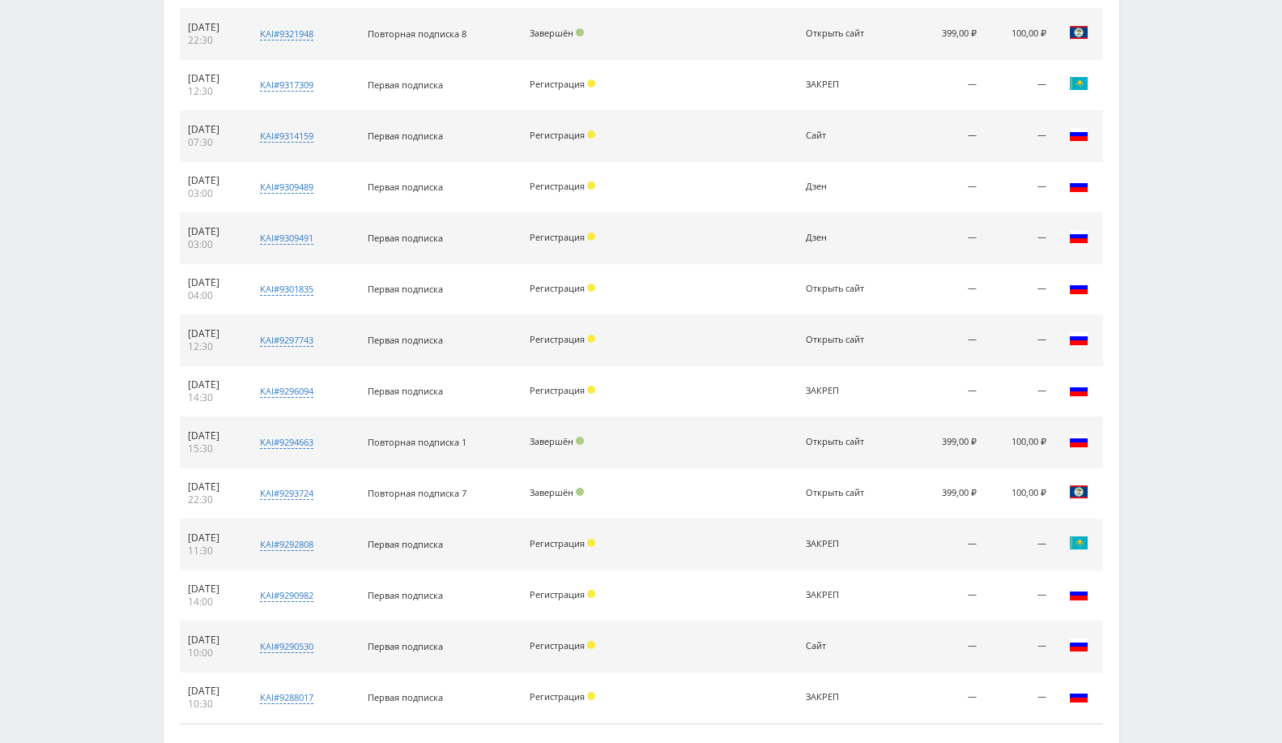
drag, startPoint x: 1013, startPoint y: 422, endPoint x: 1031, endPoint y: 434, distance: 21.6
click at [1031, 434] on td "100,00 ₽" at bounding box center [1020, 442] width 70 height 51
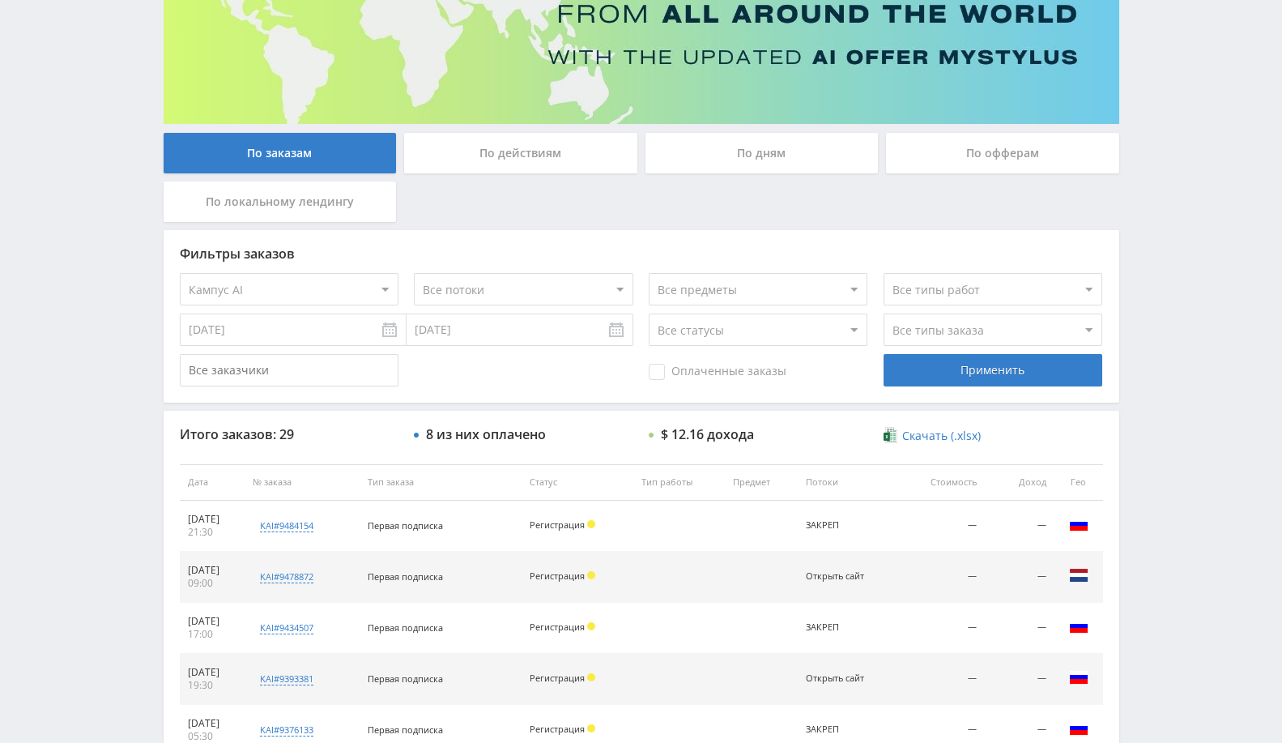
scroll to position [196, 0]
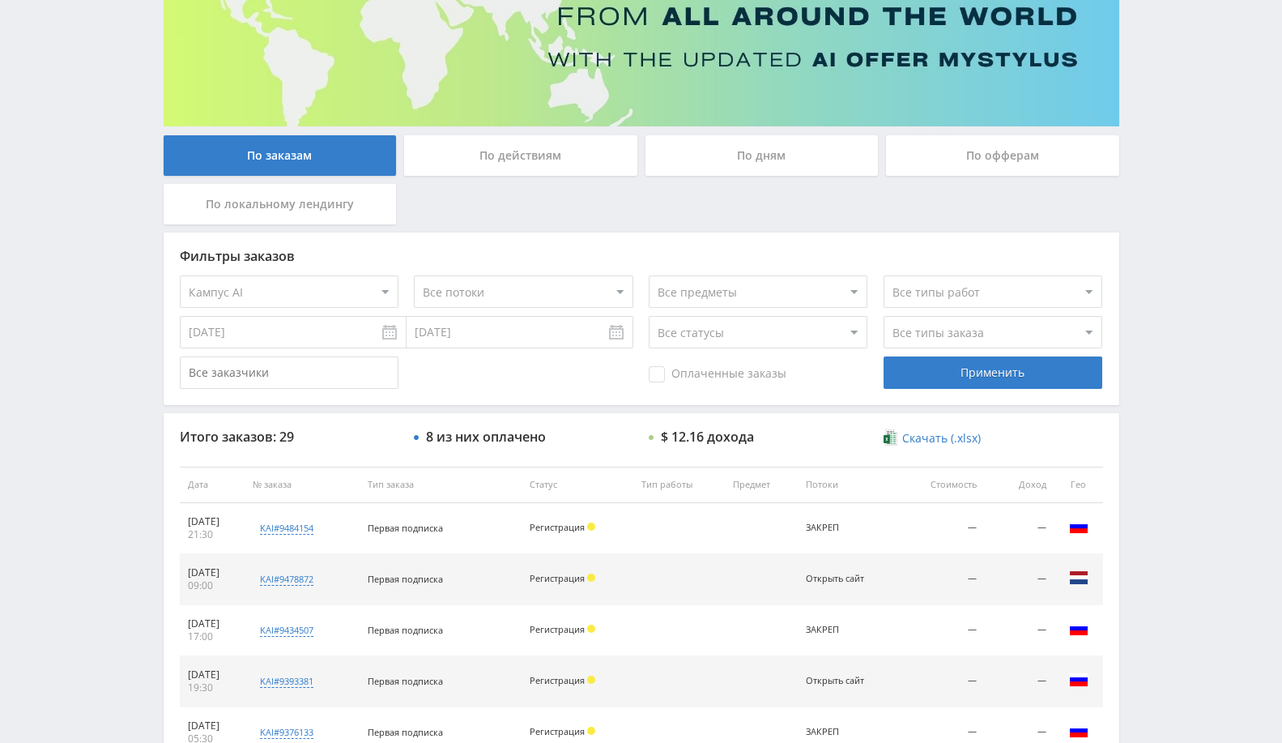
click at [370, 295] on select "Все офферы MyStylus MyStylus - Revshare Кампус AI Studybay Автор24 Studybay [GE…" at bounding box center [289, 291] width 219 height 32
select select "1"
click at [1003, 362] on div "Применить" at bounding box center [992, 372] width 219 height 32
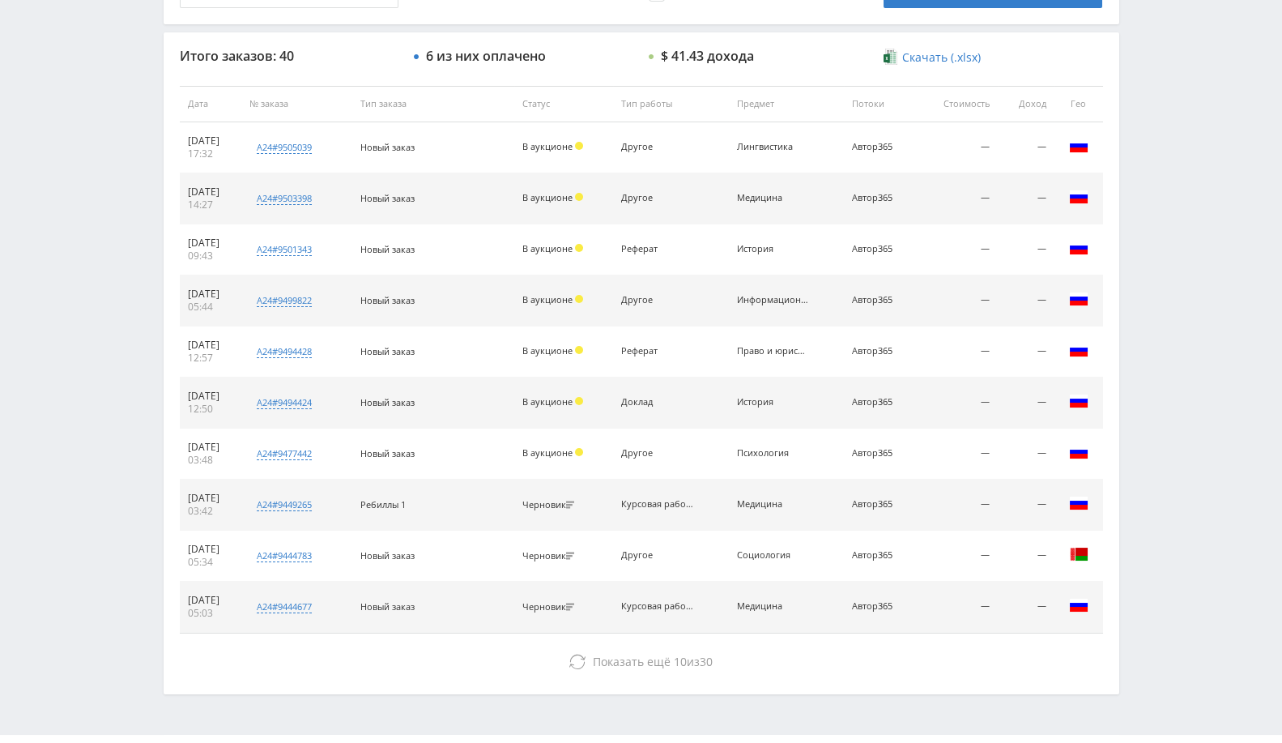
scroll to position [613, 0]
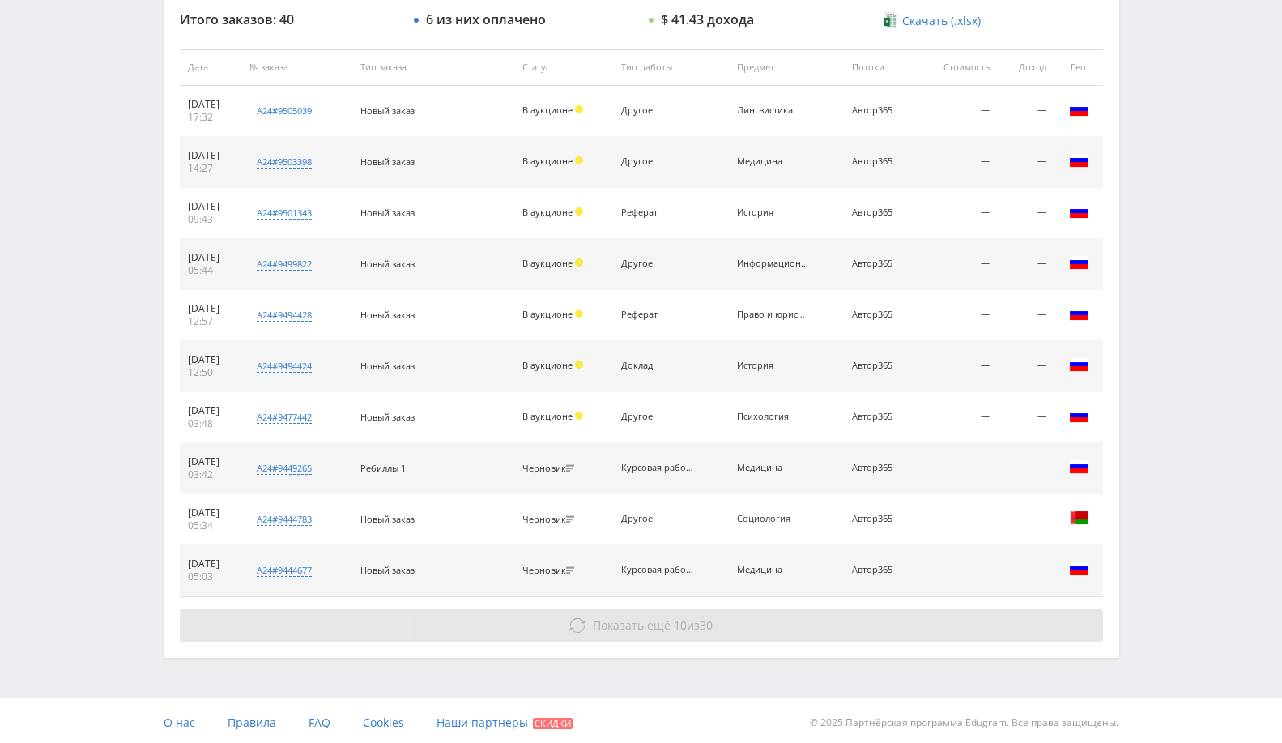
click at [730, 628] on button "Показать ещё 10 из 30" at bounding box center [641, 625] width 923 height 32
click at [775, 623] on button "Показать ещё 10 из 30" at bounding box center [641, 625] width 923 height 32
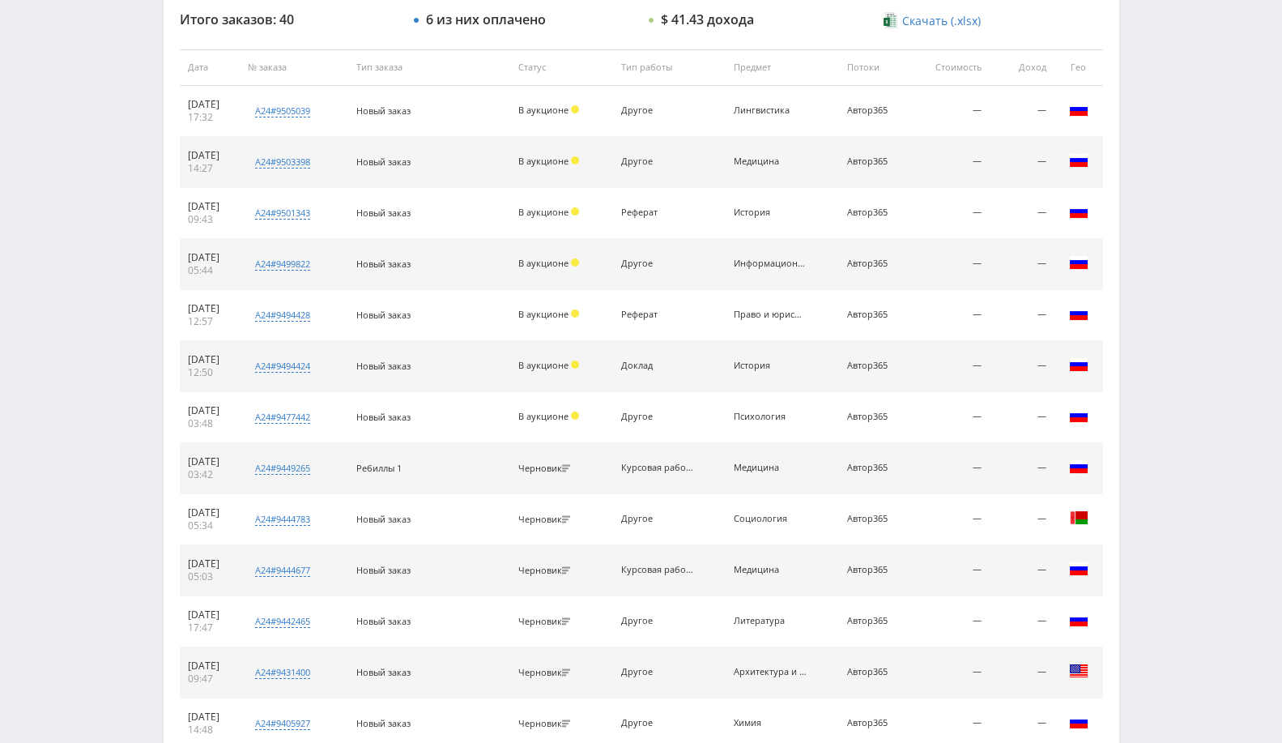
click at [775, 623] on td "Литература" at bounding box center [782, 621] width 113 height 51
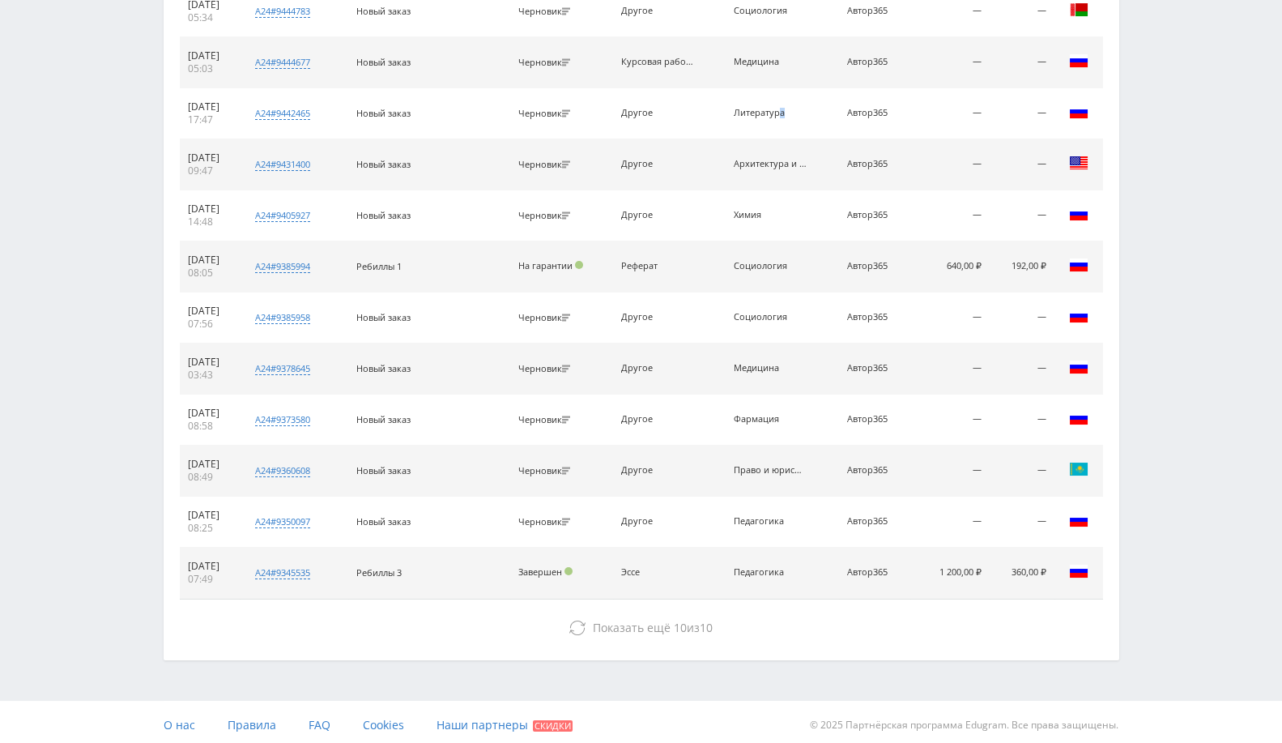
drag, startPoint x: 657, startPoint y: 648, endPoint x: 673, endPoint y: 641, distance: 17.8
click at [662, 646] on div "Итого заказов: 40 6 из них оплачено $ 41.43 дохода Скачать (.xlsx) Дата № заказ…" at bounding box center [642, 73] width 956 height 1171
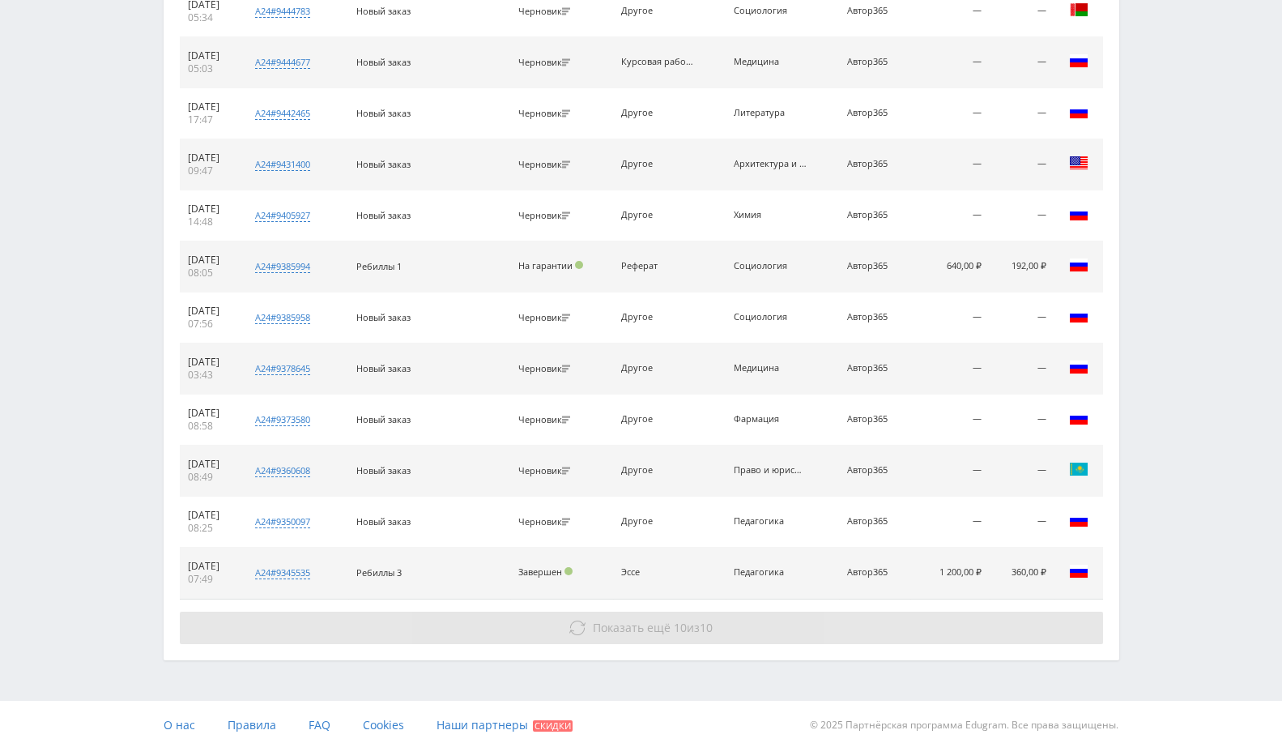
click at [700, 623] on span "Показать ещё 10 из 10" at bounding box center [653, 626] width 120 height 15
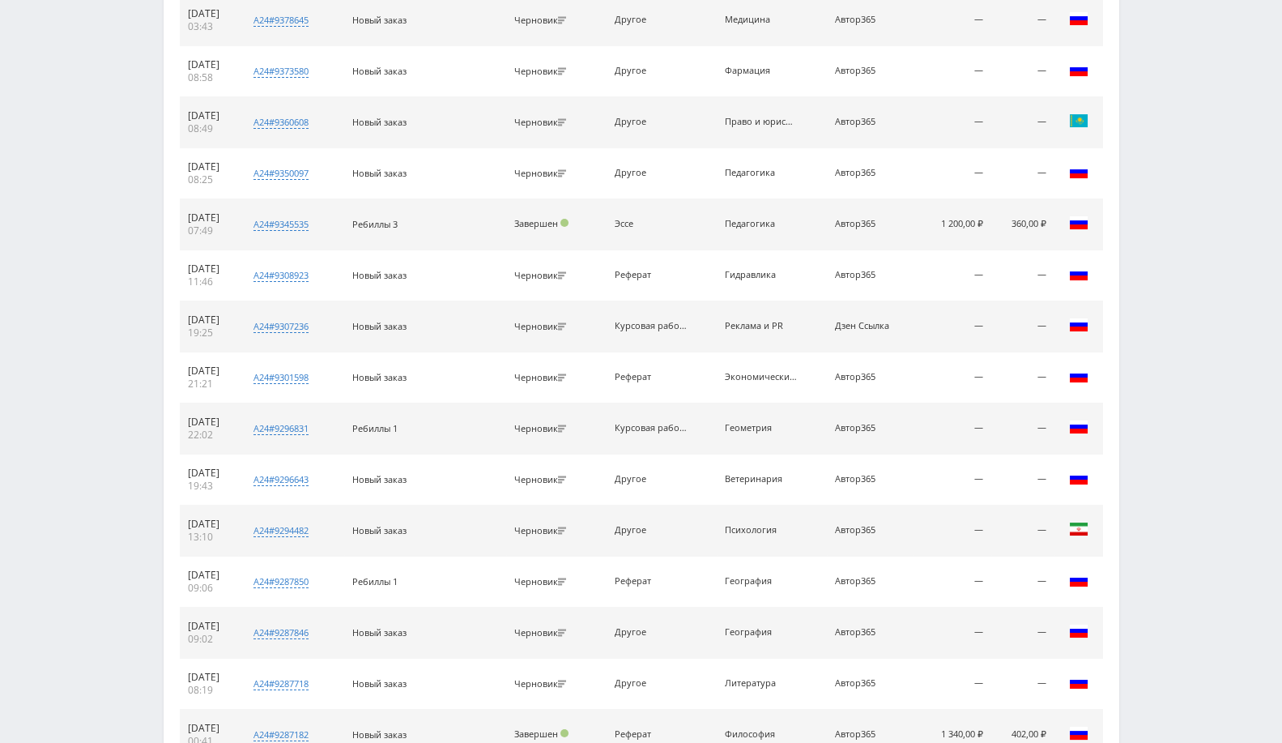
scroll to position [1596, 0]
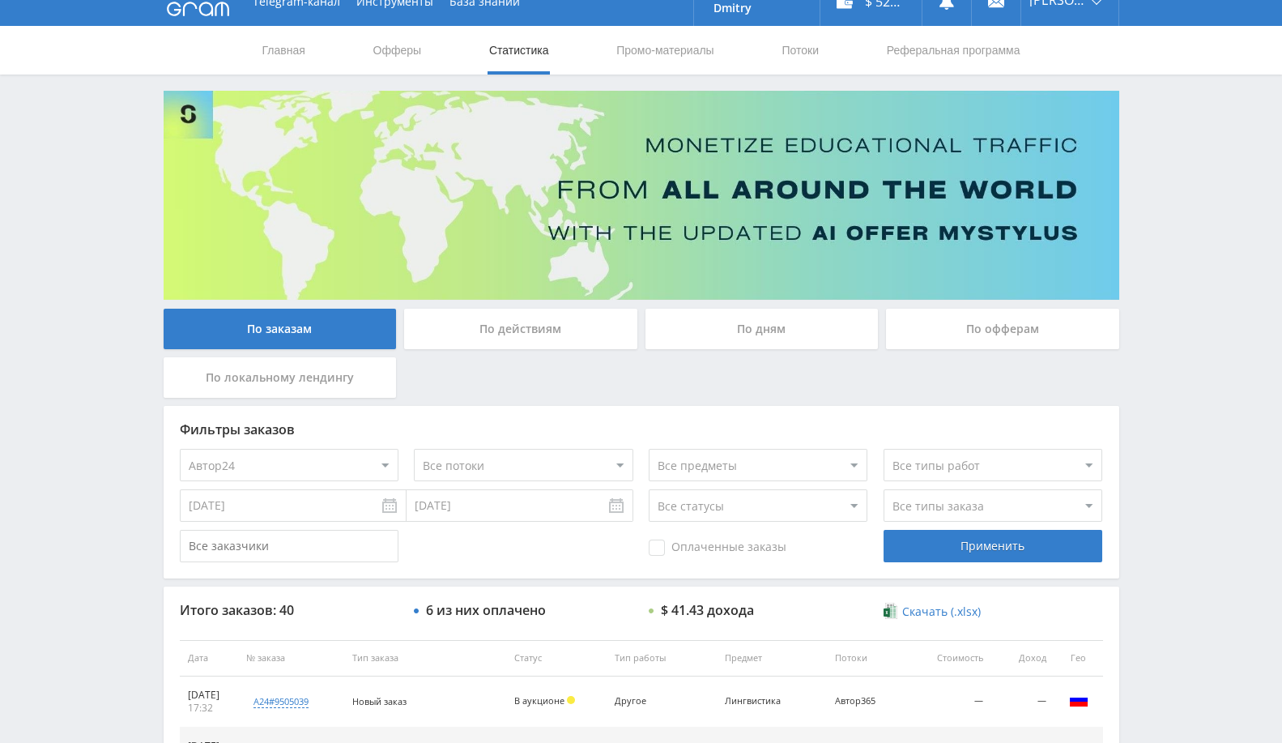
scroll to position [0, 0]
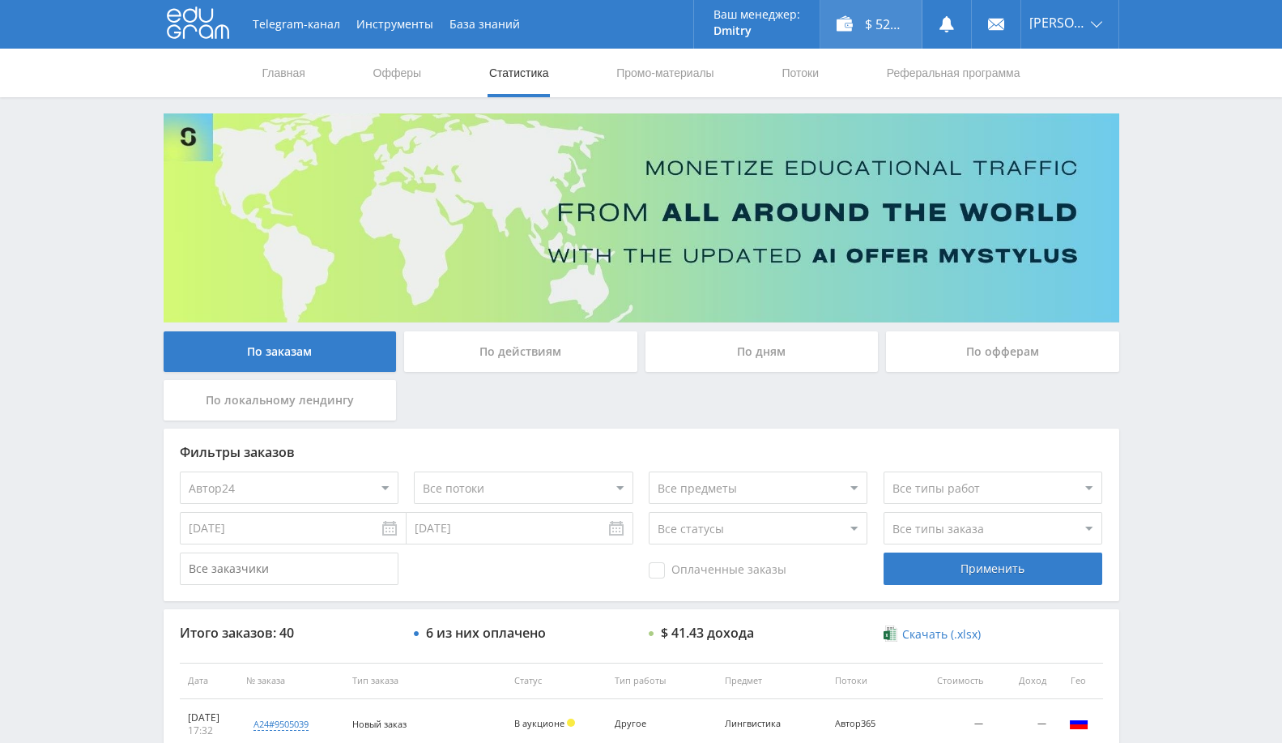
click at [862, 23] on div "$ 52.74" at bounding box center [870, 24] width 101 height 49
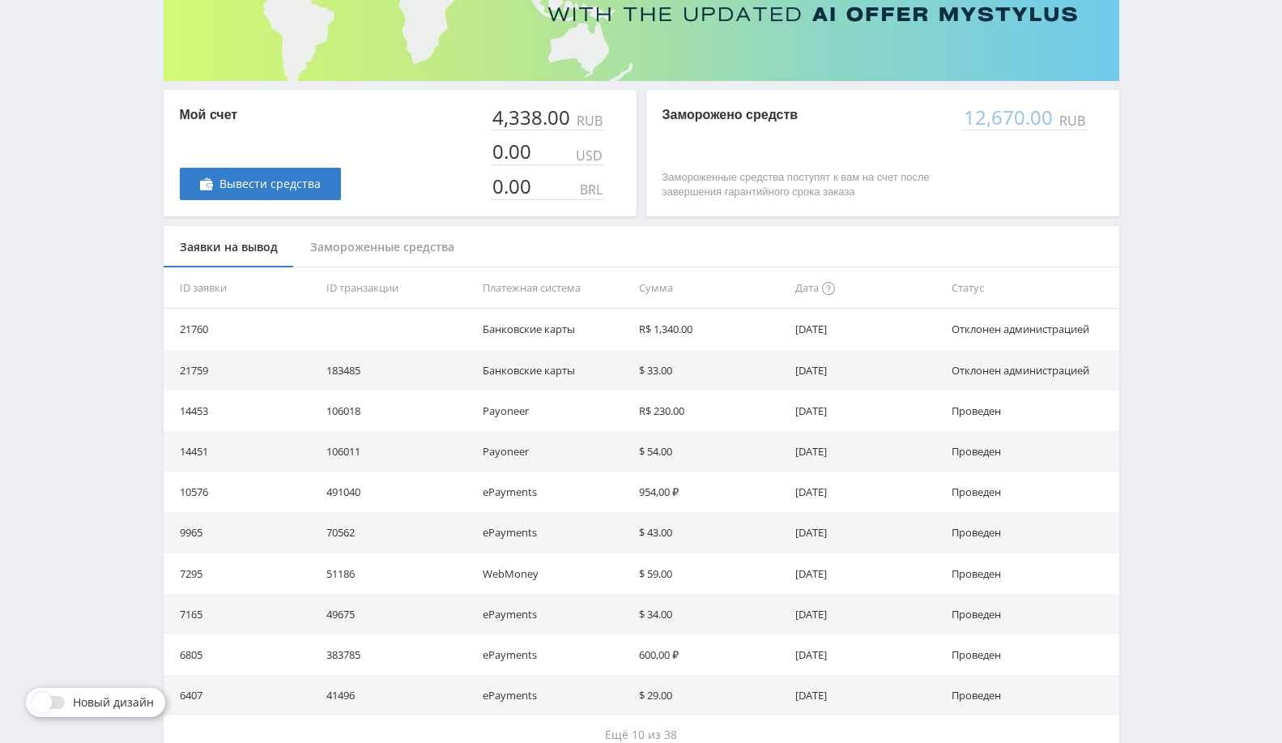
scroll to position [270, 0]
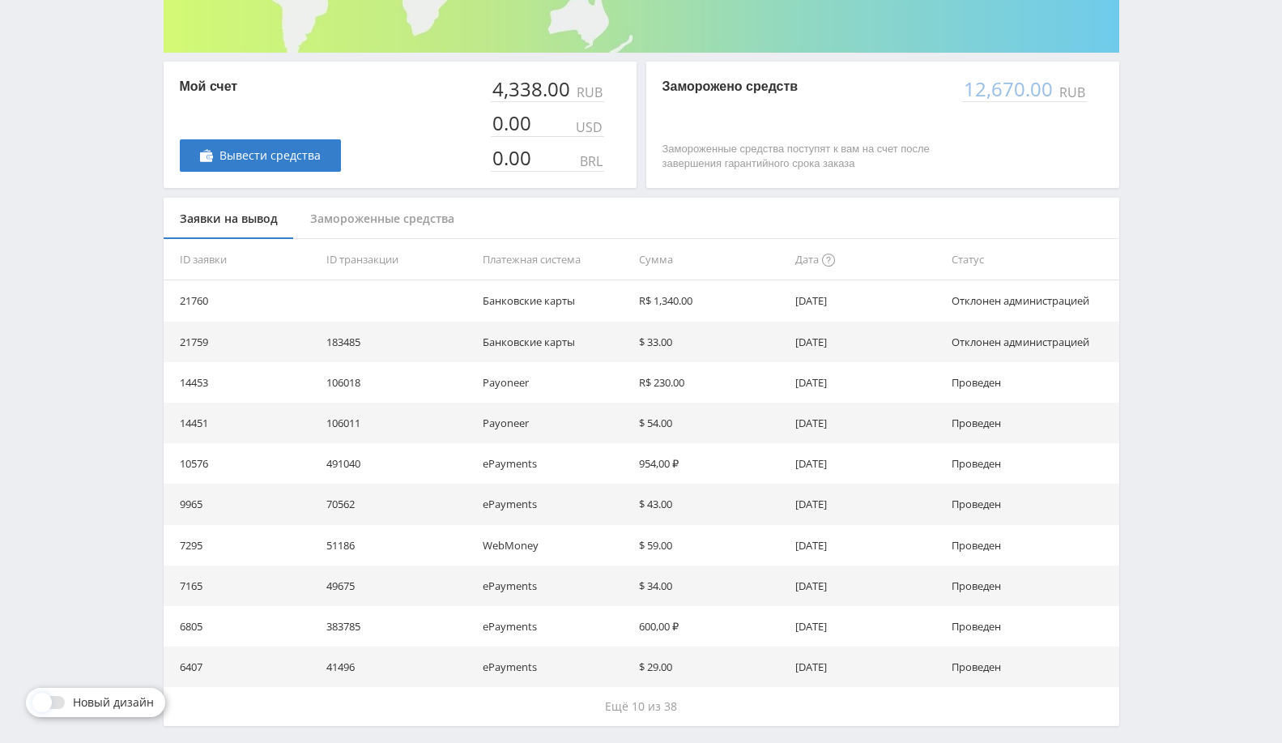
click at [658, 623] on td "600,00 ₽" at bounding box center [710, 626] width 156 height 40
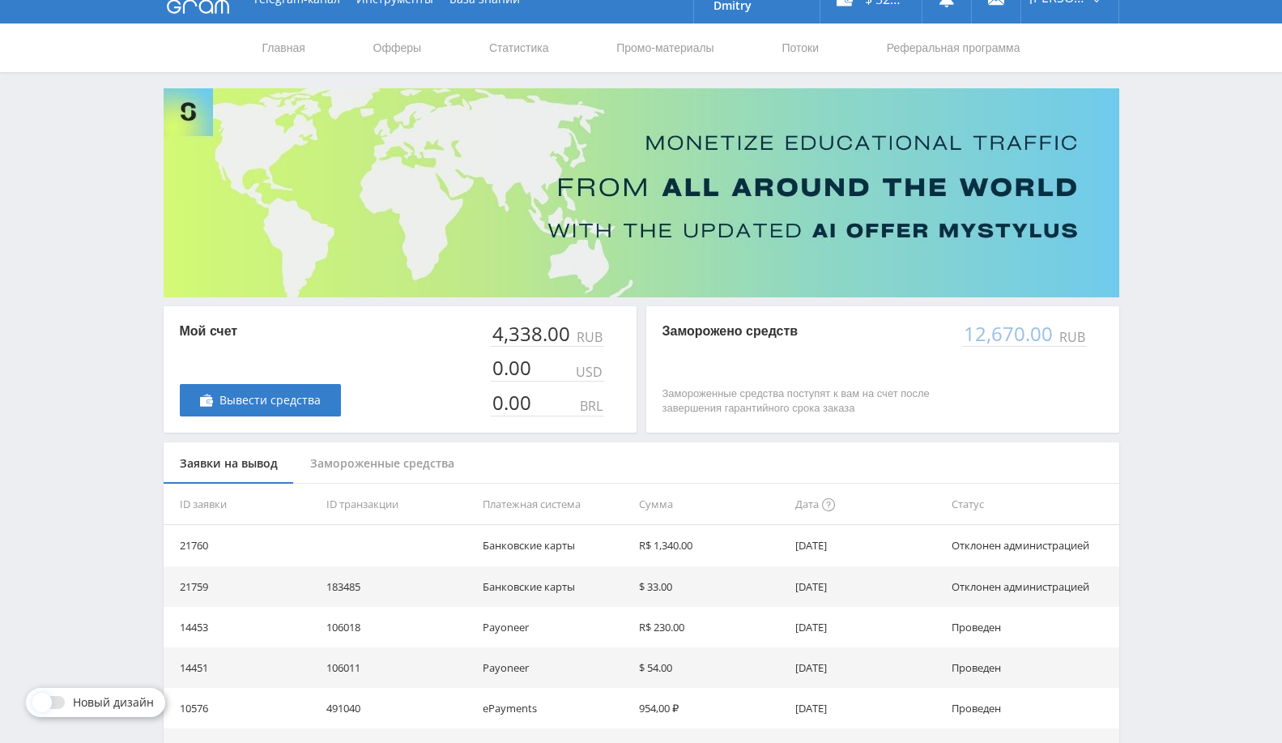
scroll to position [0, 0]
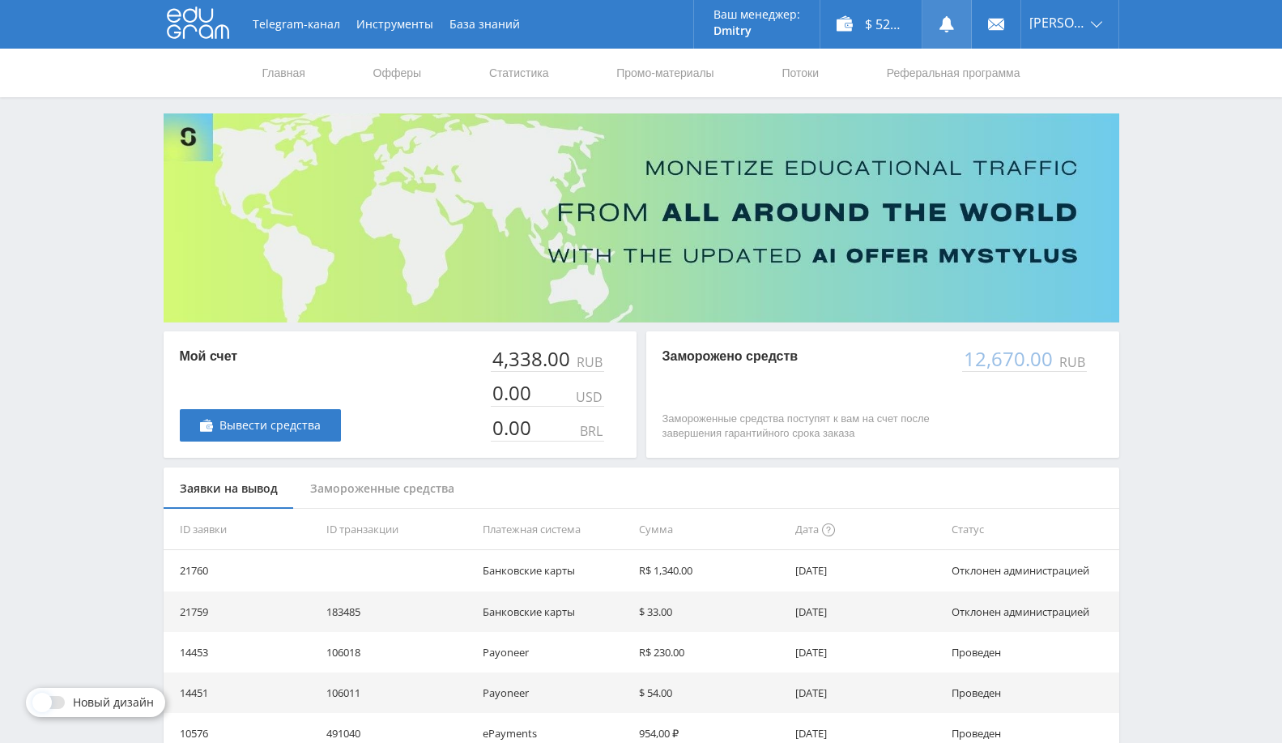
click at [969, 15] on link at bounding box center [946, 24] width 49 height 49
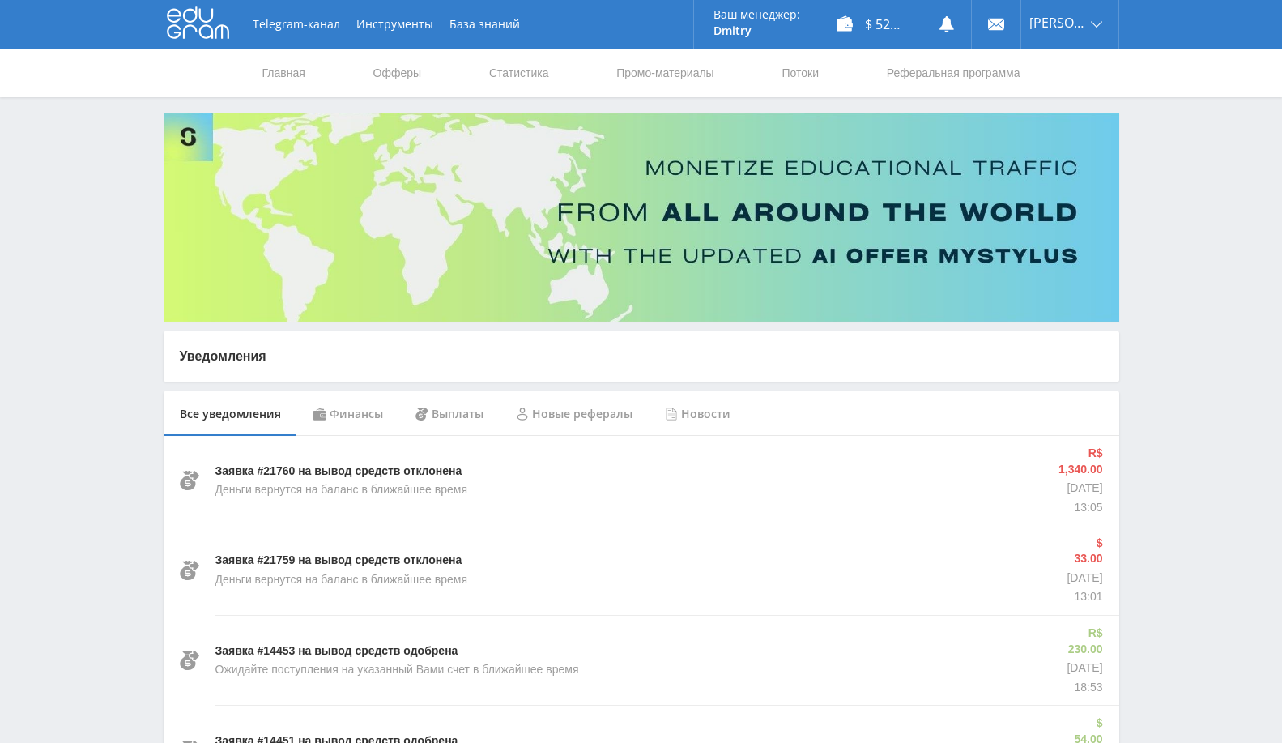
click at [344, 415] on div "Финансы" at bounding box center [348, 413] width 102 height 45
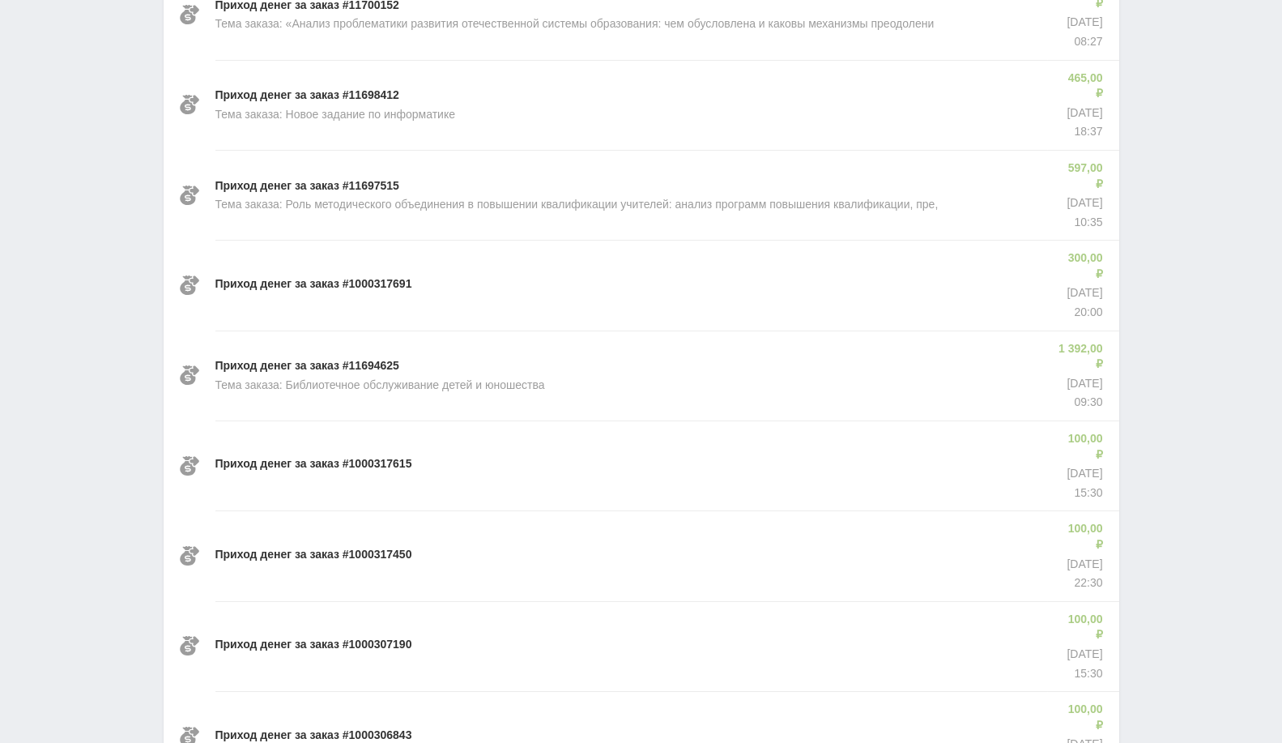
scroll to position [924, 0]
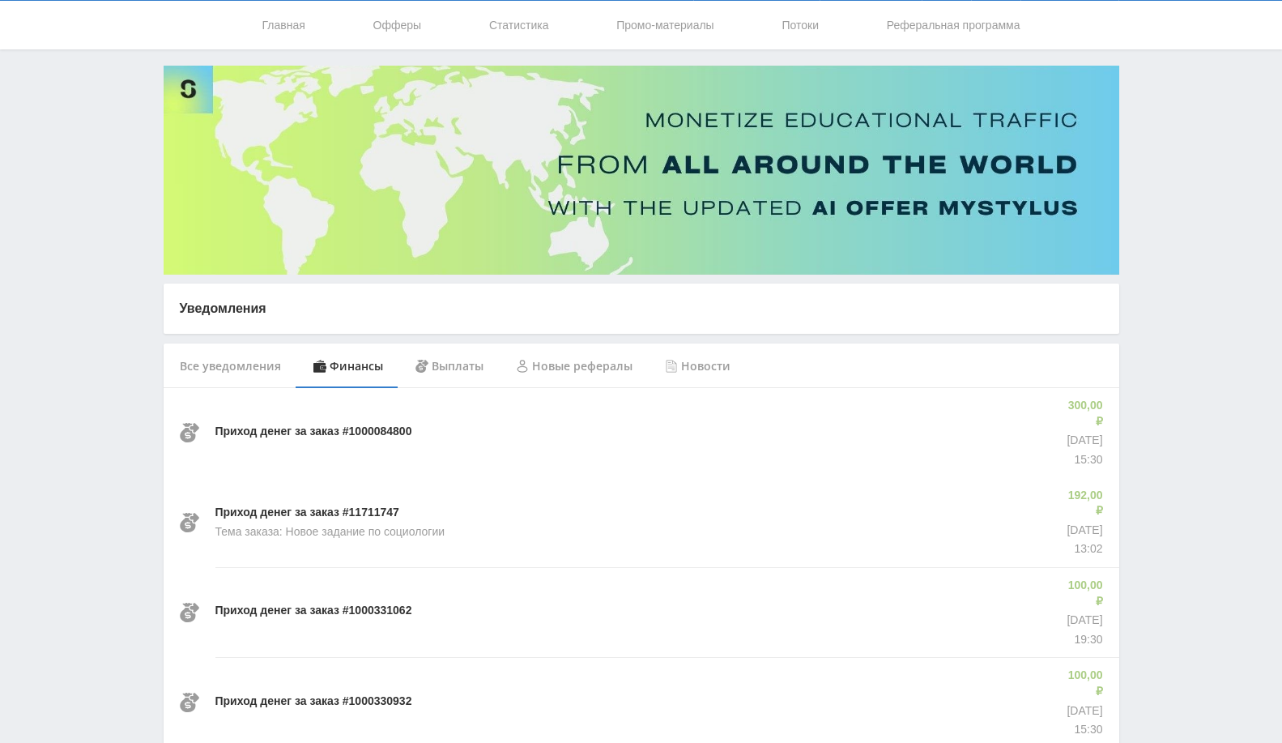
scroll to position [0, 0]
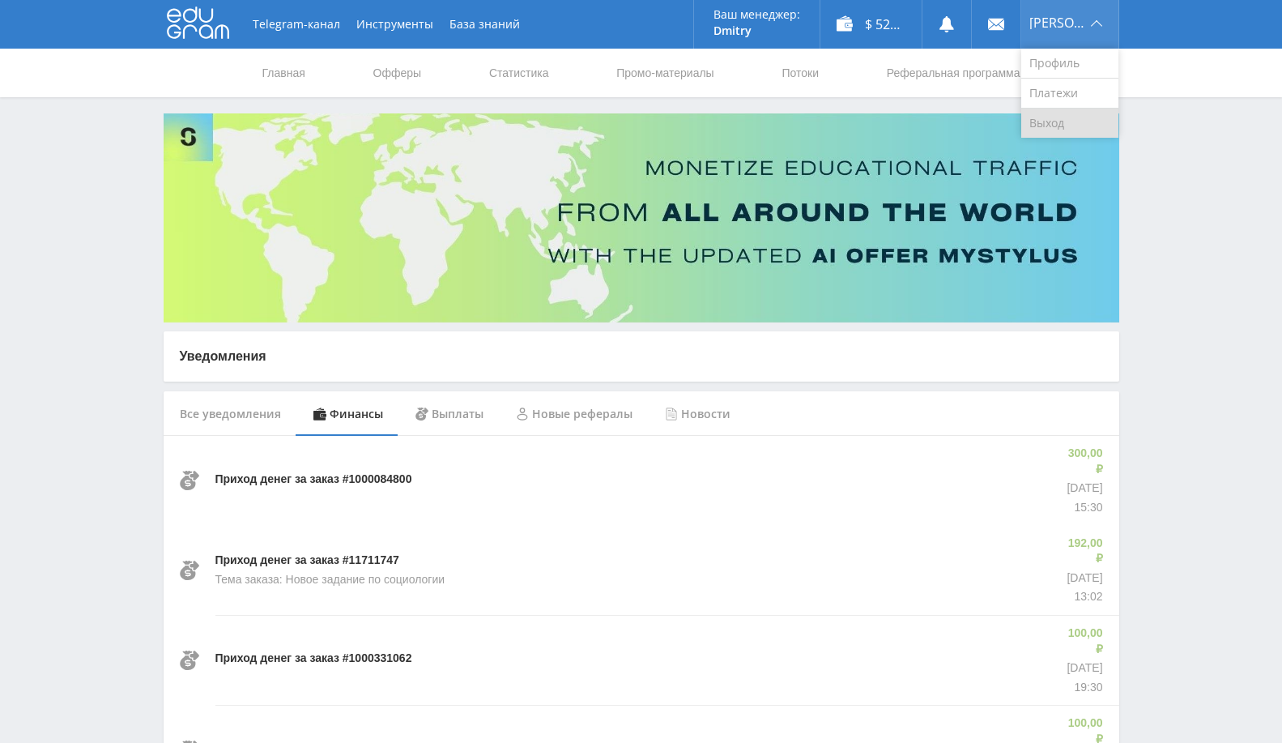
click at [1050, 117] on link "Выход" at bounding box center [1069, 123] width 97 height 29
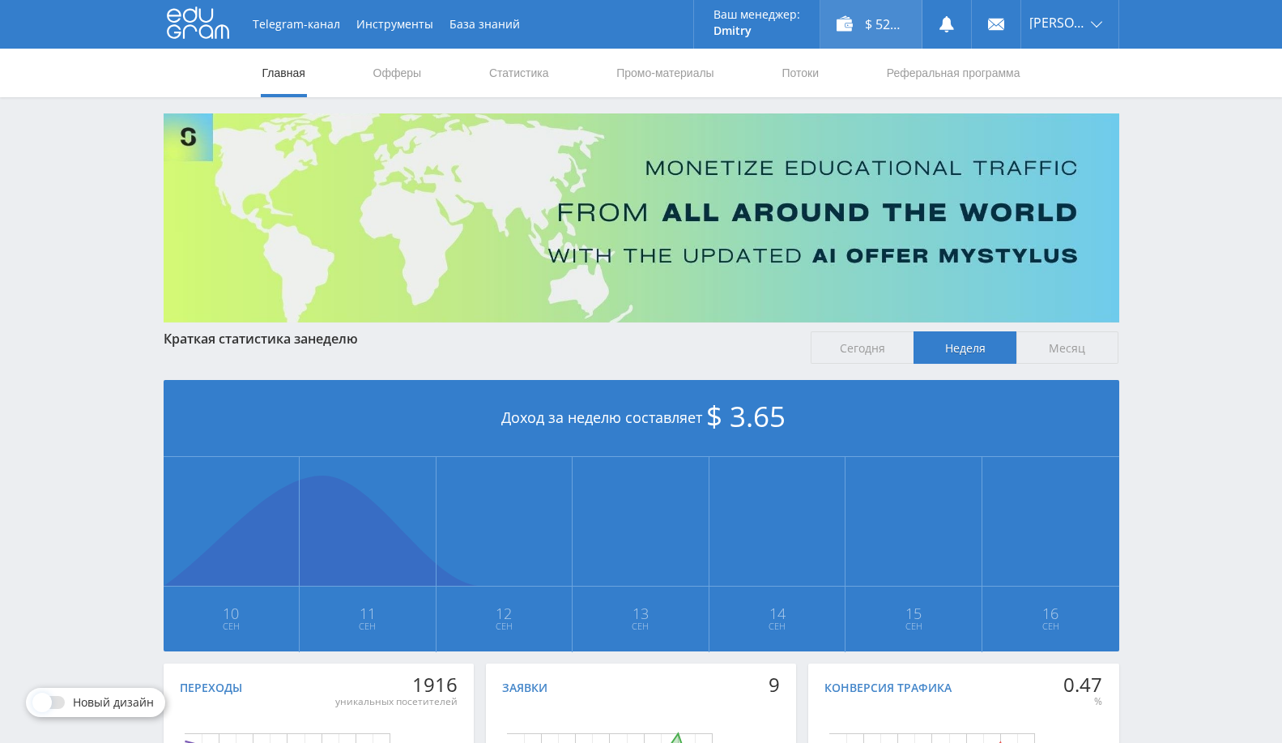
click at [900, 22] on div "$ 52.74" at bounding box center [870, 24] width 101 height 49
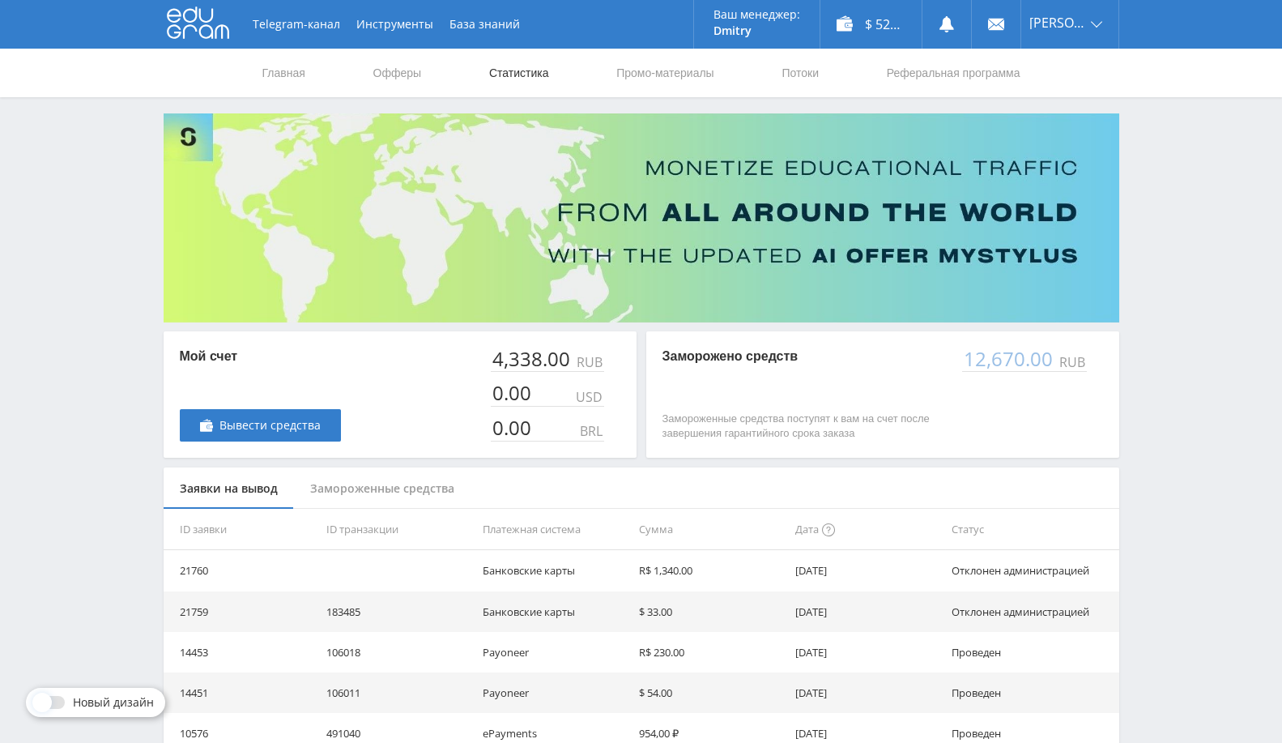
click at [530, 73] on link "Статистика" at bounding box center [518, 73] width 63 height 49
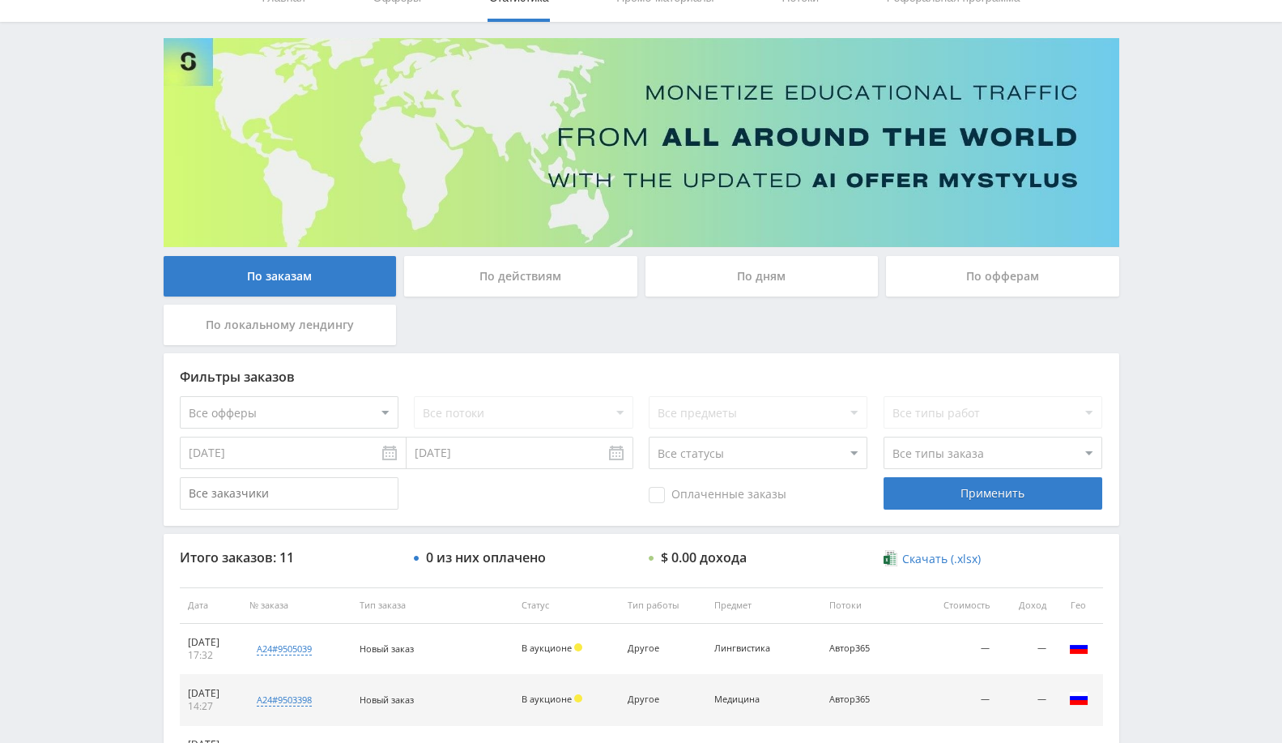
scroll to position [270, 0]
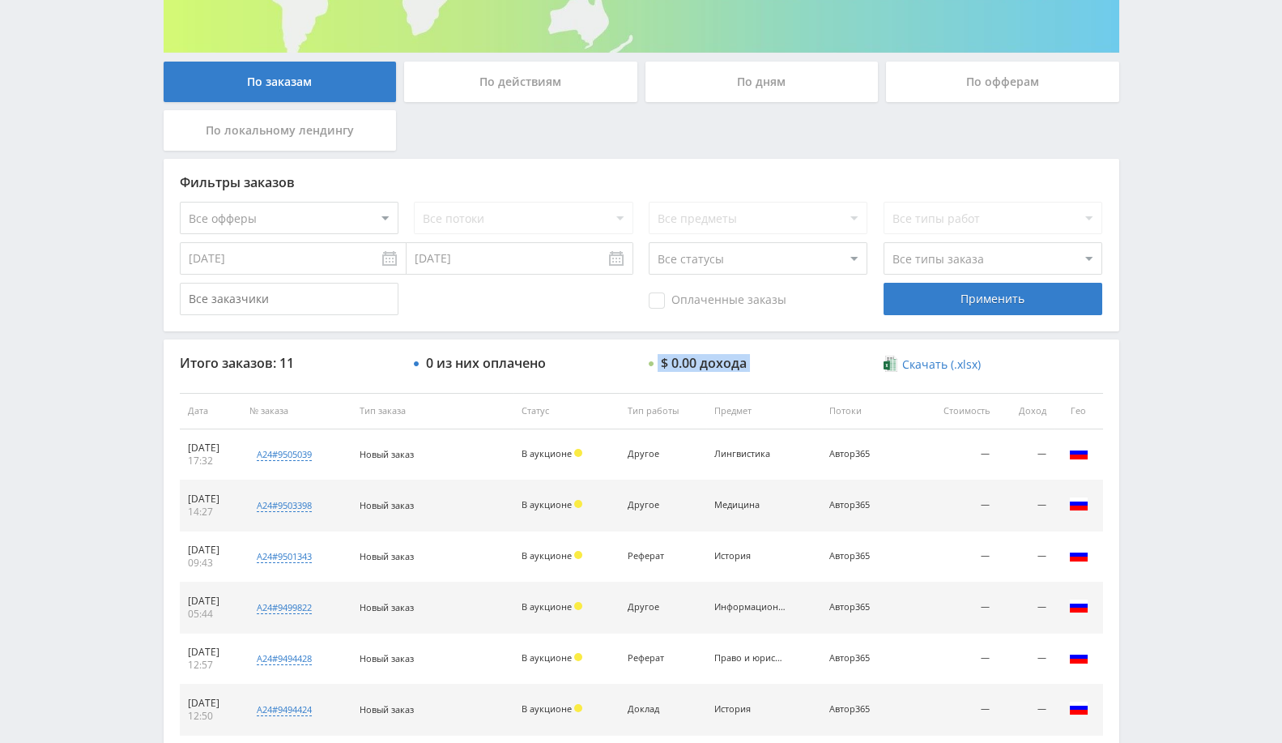
drag, startPoint x: 622, startPoint y: 364, endPoint x: 888, endPoint y: 350, distance: 266.8
click at [888, 350] on div "Итого заказов: 11 0 из них оплачено $ 0.00 дохода Скачать (.xlsx) Дата № заказа…" at bounding box center [642, 669] width 956 height 661
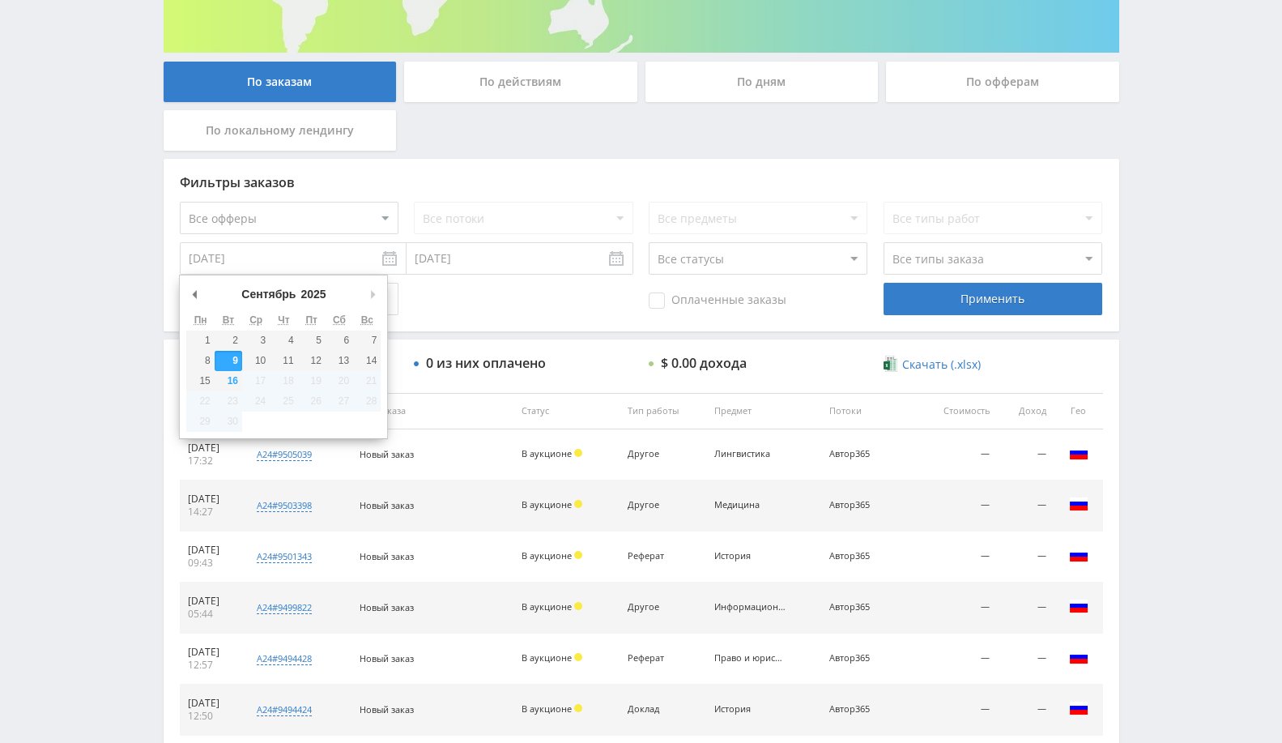
click at [254, 262] on input "[DATE]" at bounding box center [293, 258] width 227 height 32
type input "18.07.2025"
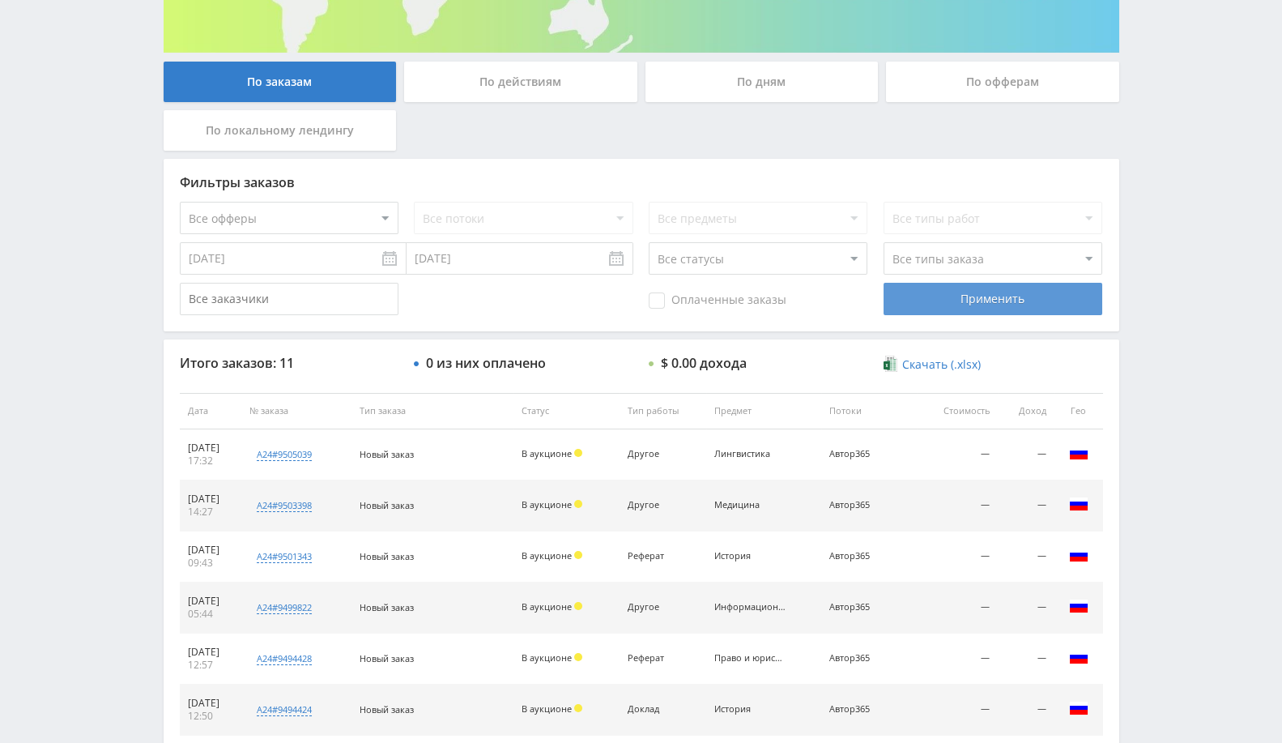
click at [939, 290] on div "Применить" at bounding box center [992, 299] width 219 height 32
drag, startPoint x: 641, startPoint y: 355, endPoint x: 779, endPoint y: 356, distance: 138.5
click at [779, 356] on div "Итого заказов: 58 11 из них оплачено $ 46.27 дохода Скачать (.xlsx)" at bounding box center [641, 363] width 923 height 17
drag, startPoint x: 739, startPoint y: 357, endPoint x: 700, endPoint y: 364, distance: 38.6
click at [738, 359] on div "$ 46.27 дохода" at bounding box center [707, 362] width 93 height 15
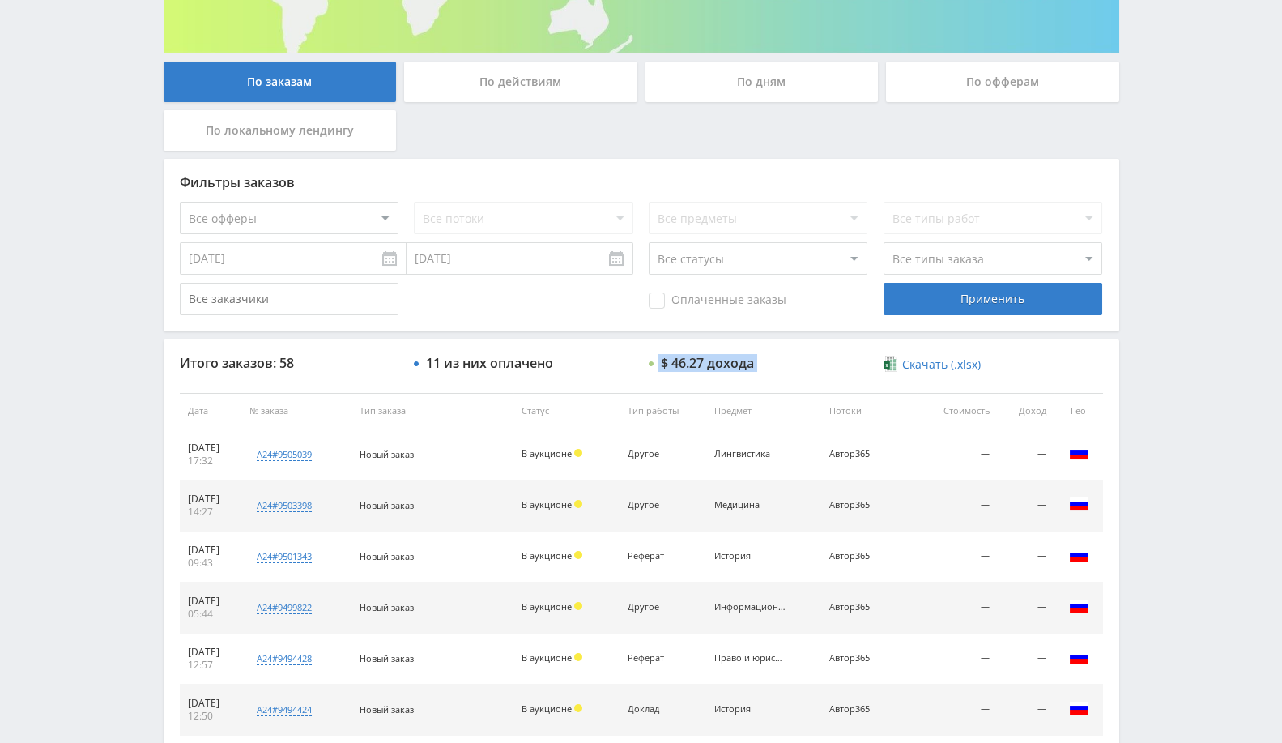
click at [668, 364] on div "$ 46.27 дохода" at bounding box center [707, 362] width 93 height 15
drag, startPoint x: 674, startPoint y: 362, endPoint x: 707, endPoint y: 364, distance: 33.2
click at [707, 364] on div "$ 46.27 дохода" at bounding box center [707, 362] width 93 height 15
copy div "46.27"
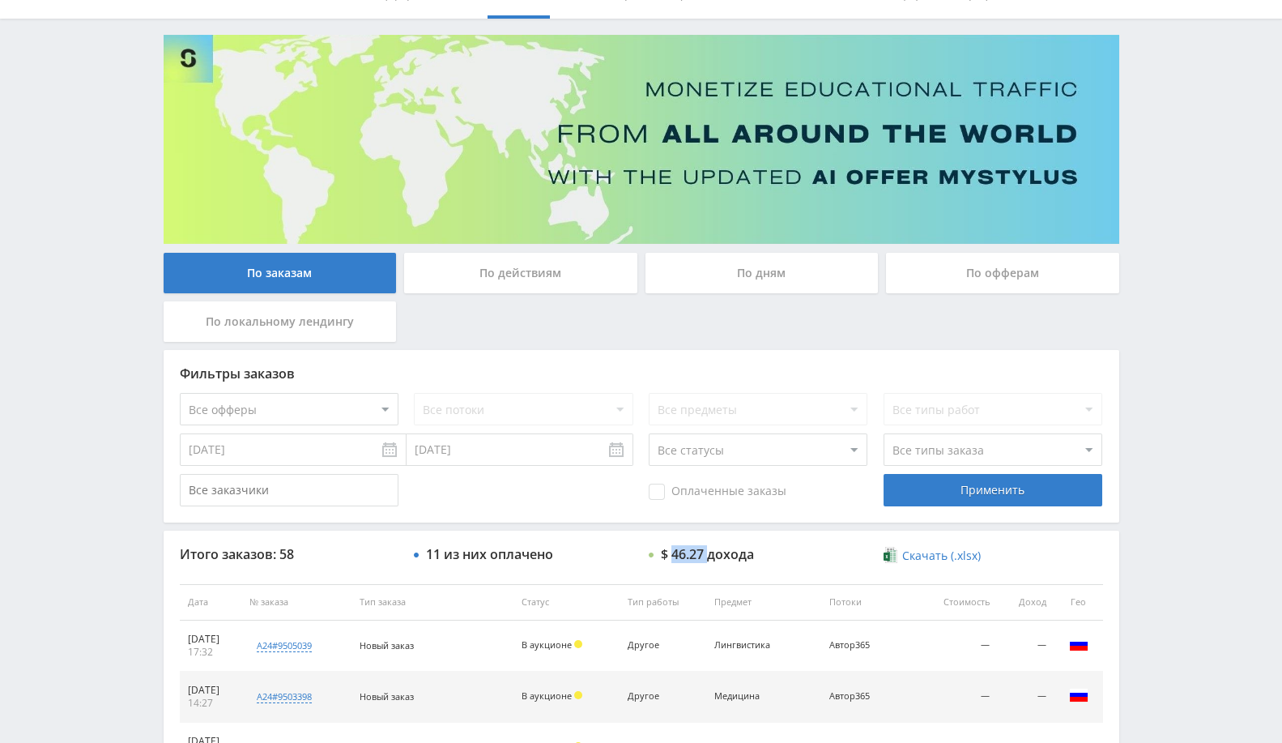
scroll to position [0, 0]
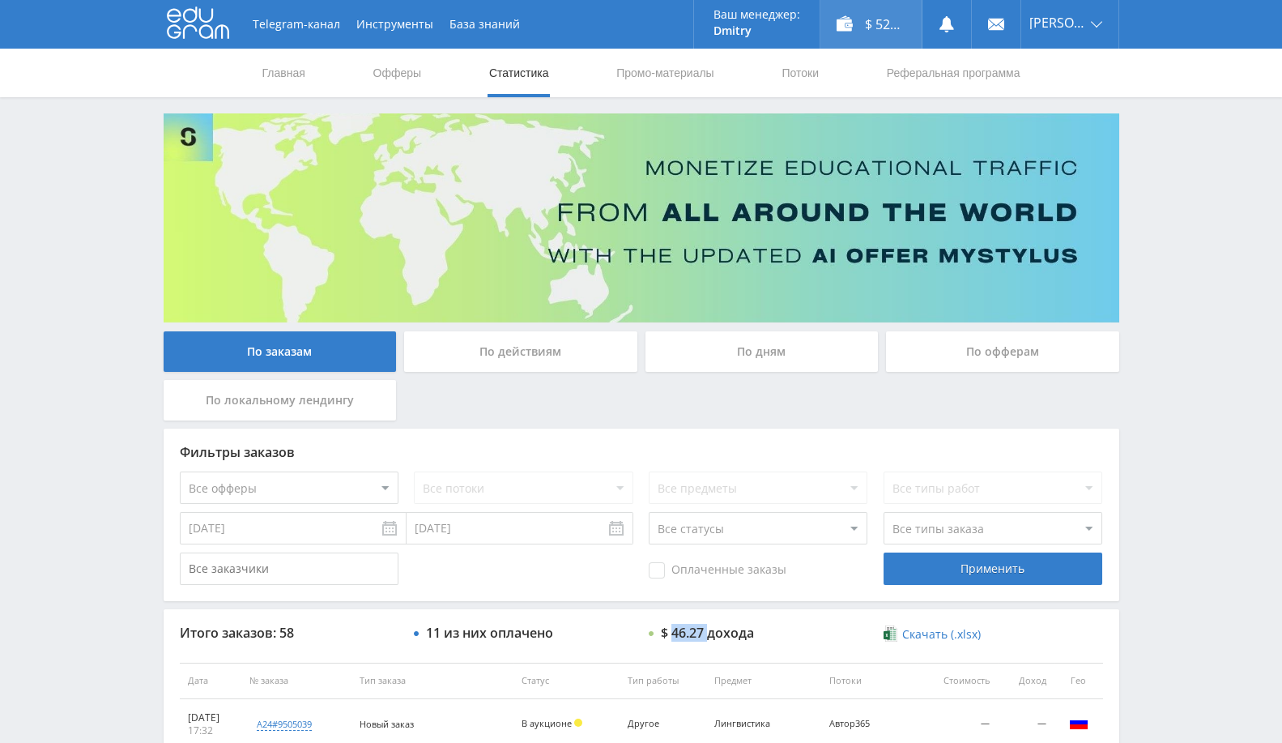
click at [891, 31] on div "$ 52.74" at bounding box center [870, 24] width 101 height 49
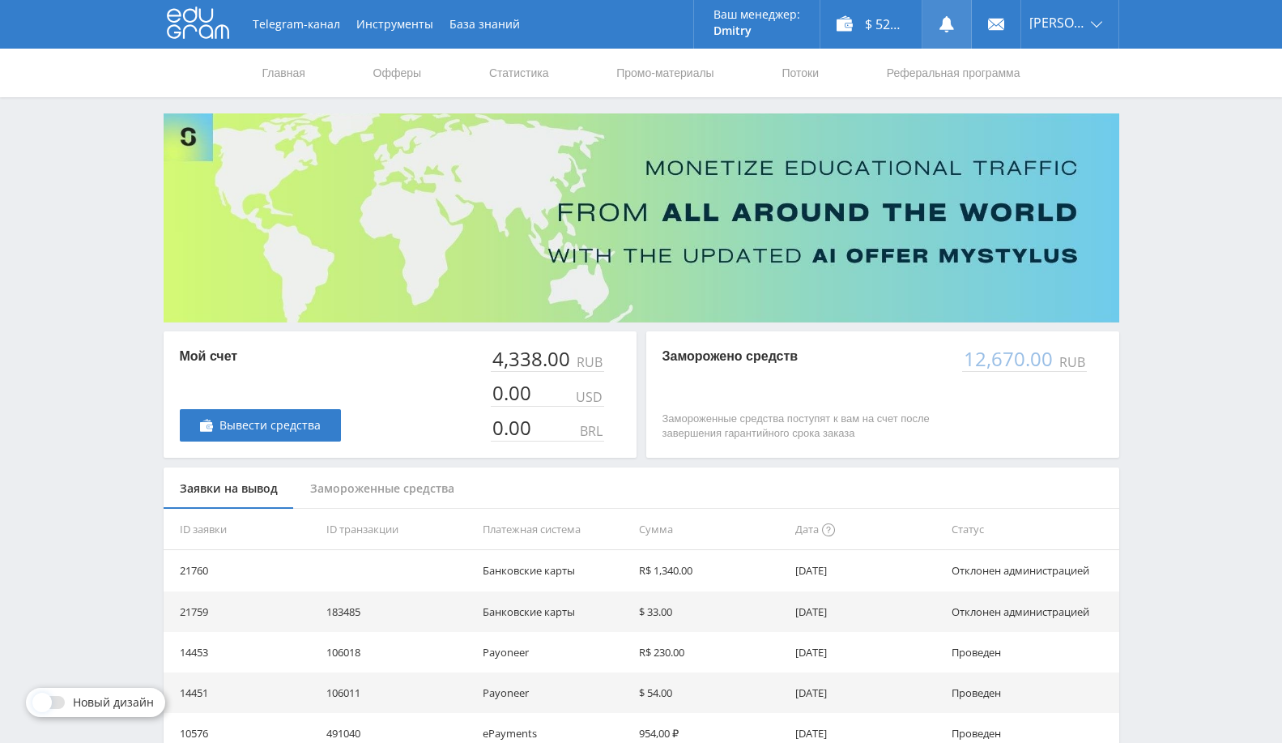
click at [958, 42] on link at bounding box center [946, 24] width 49 height 49
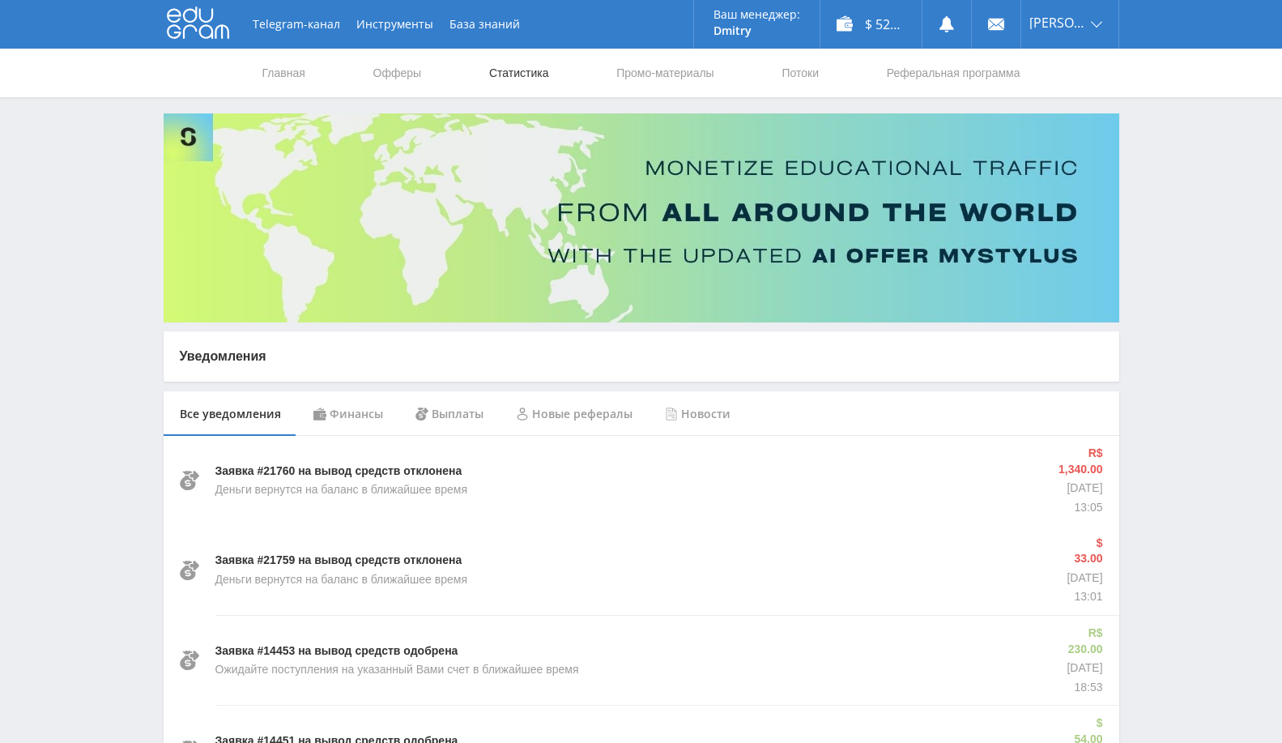
click at [512, 73] on link "Статистика" at bounding box center [518, 73] width 63 height 49
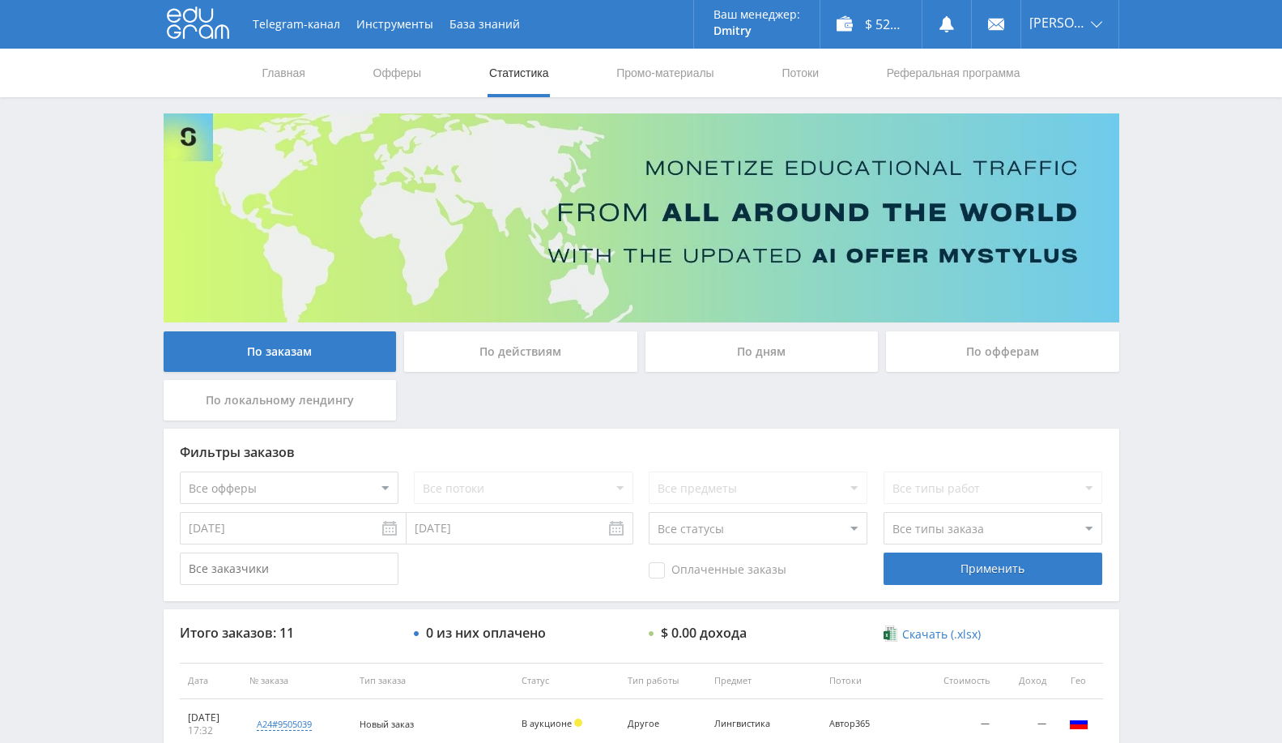
click at [336, 517] on input "[DATE]" at bounding box center [293, 528] width 227 height 32
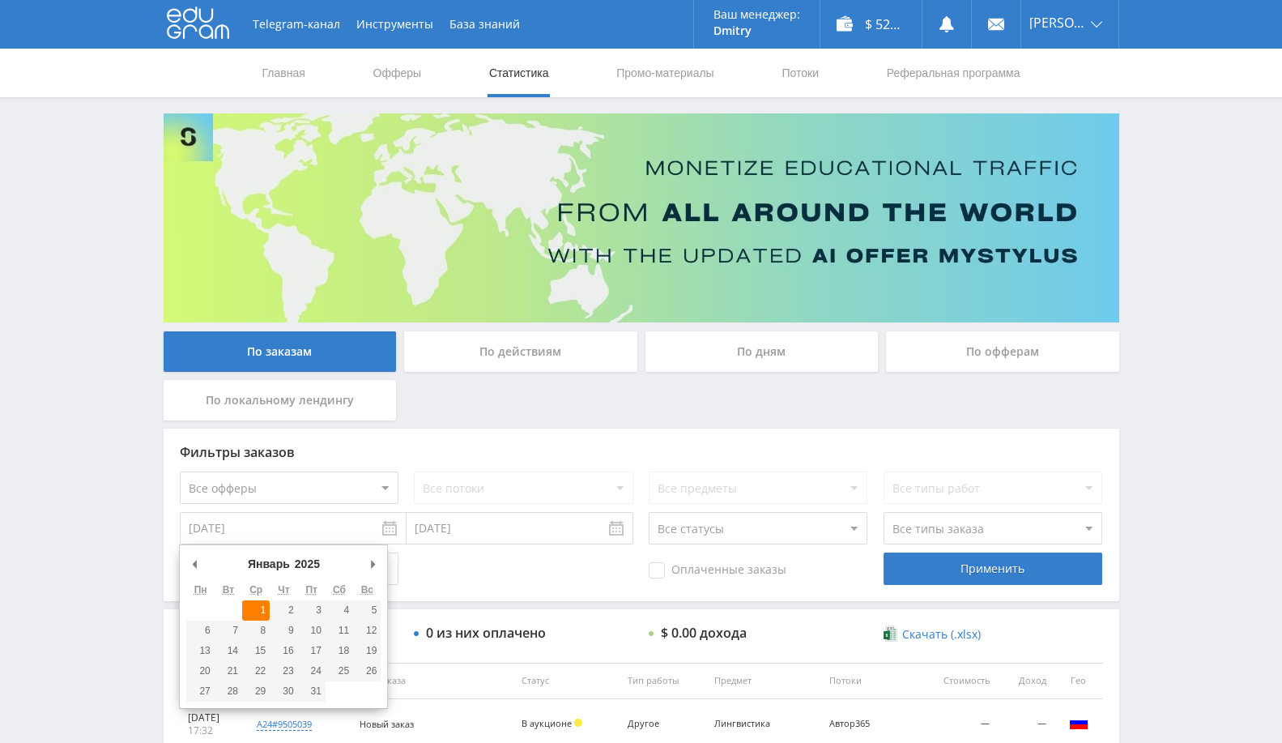
type input "[DATE]"
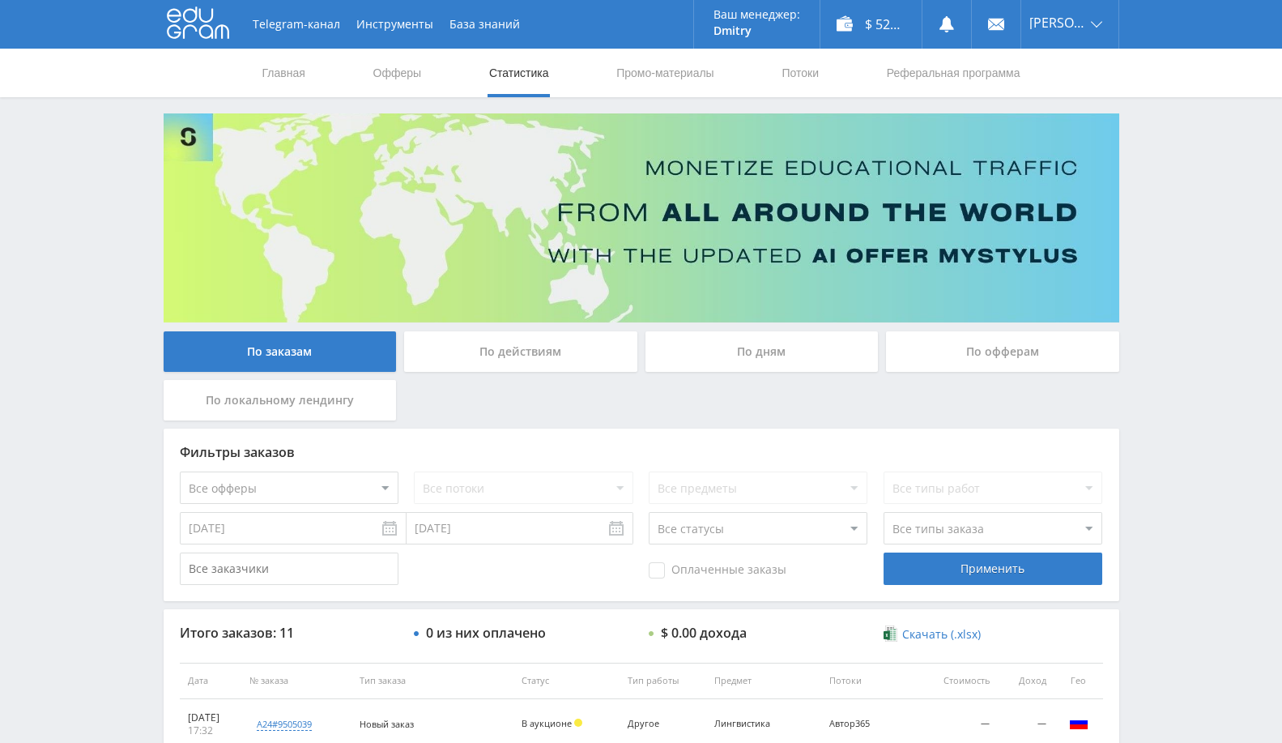
drag, startPoint x: 309, startPoint y: 498, endPoint x: 321, endPoint y: 497, distance: 11.4
click at [309, 498] on select "Все офферы MyStylus MyStylus - Revshare Кампус AI Studybay Автор24 Studybay [GE…" at bounding box center [289, 487] width 219 height 32
select select "340"
drag, startPoint x: 496, startPoint y: 571, endPoint x: 518, endPoint y: 570, distance: 21.9
click at [498, 571] on div "Оплаченные заказы Применить" at bounding box center [641, 568] width 923 height 32
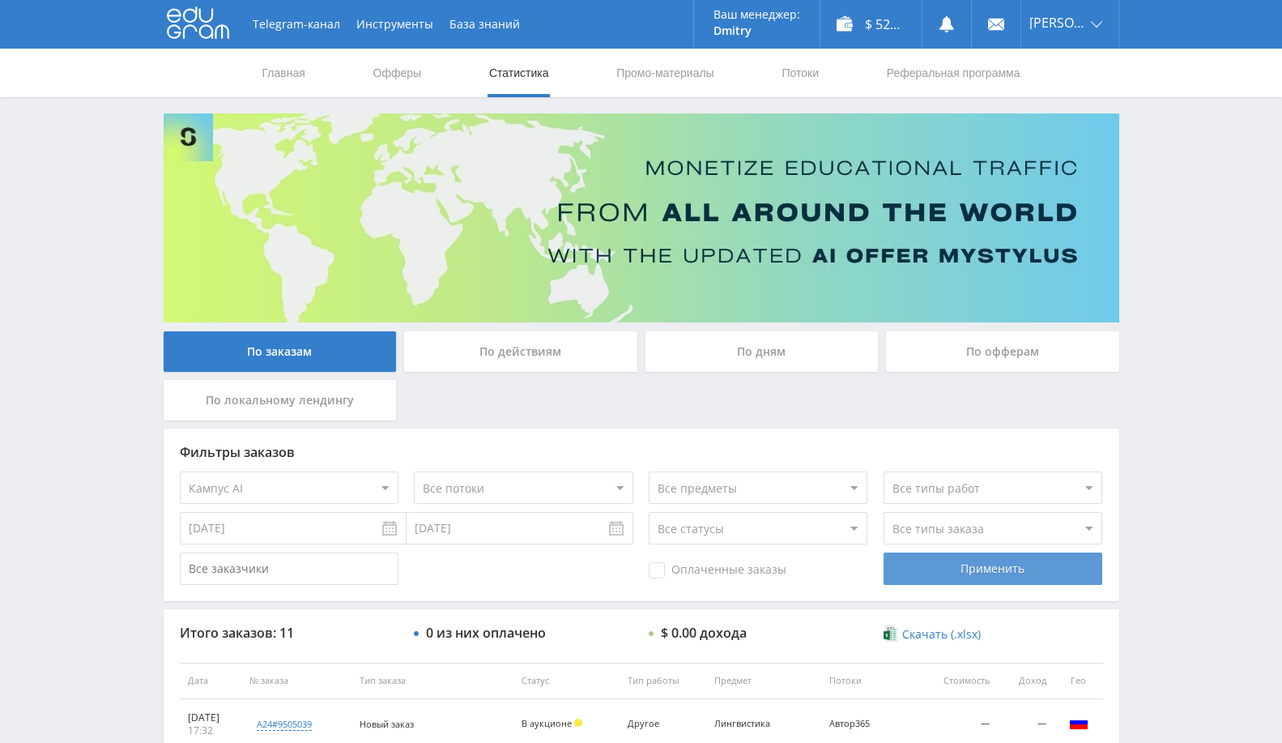
click at [976, 565] on div "Применить" at bounding box center [992, 568] width 219 height 32
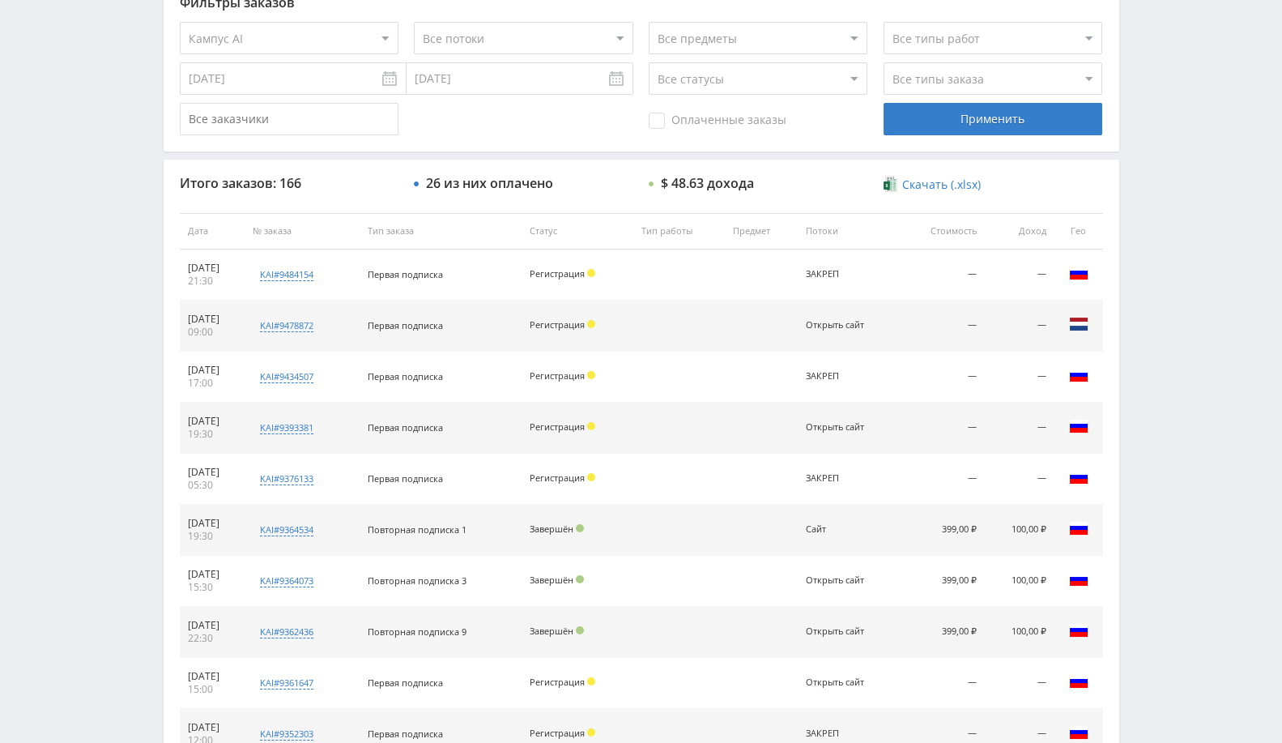
scroll to position [613, 0]
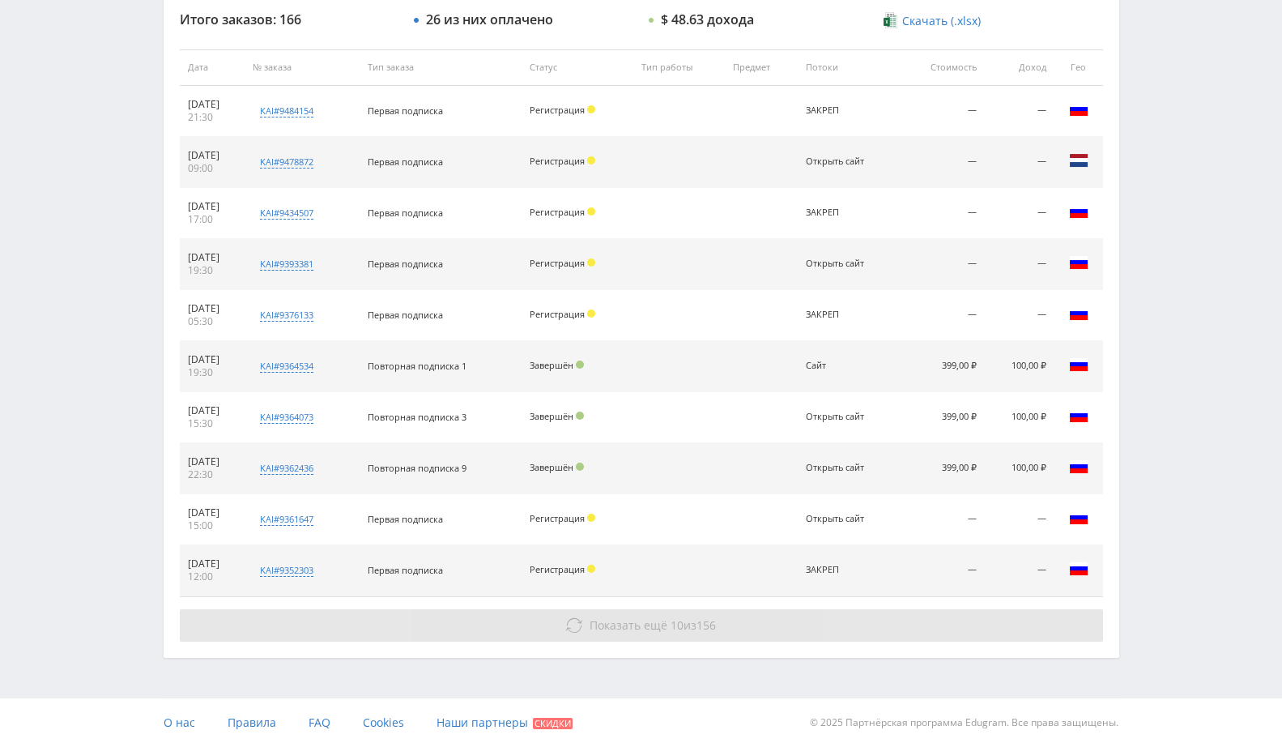
click at [747, 621] on button "Показать ещё 10 из 156" at bounding box center [641, 625] width 923 height 32
click at [742, 619] on button "Показать ещё 10 из 156" at bounding box center [641, 625] width 923 height 32
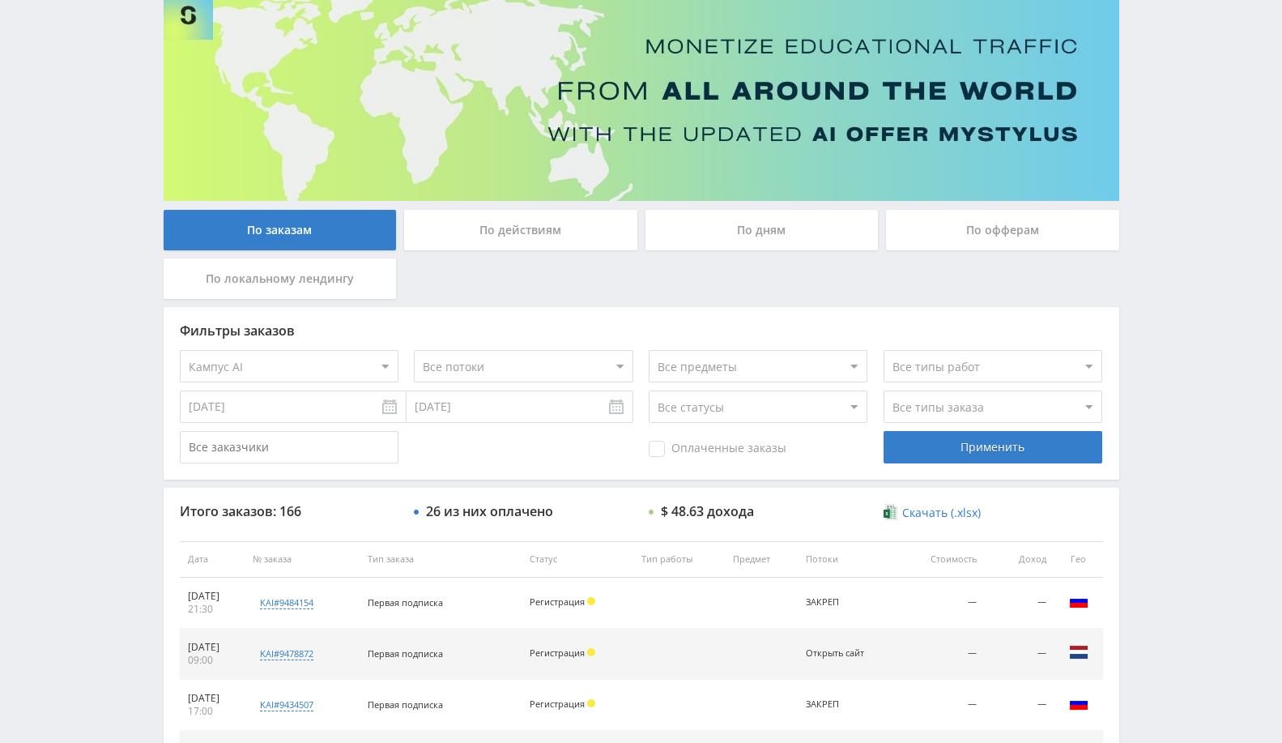
scroll to position [0, 0]
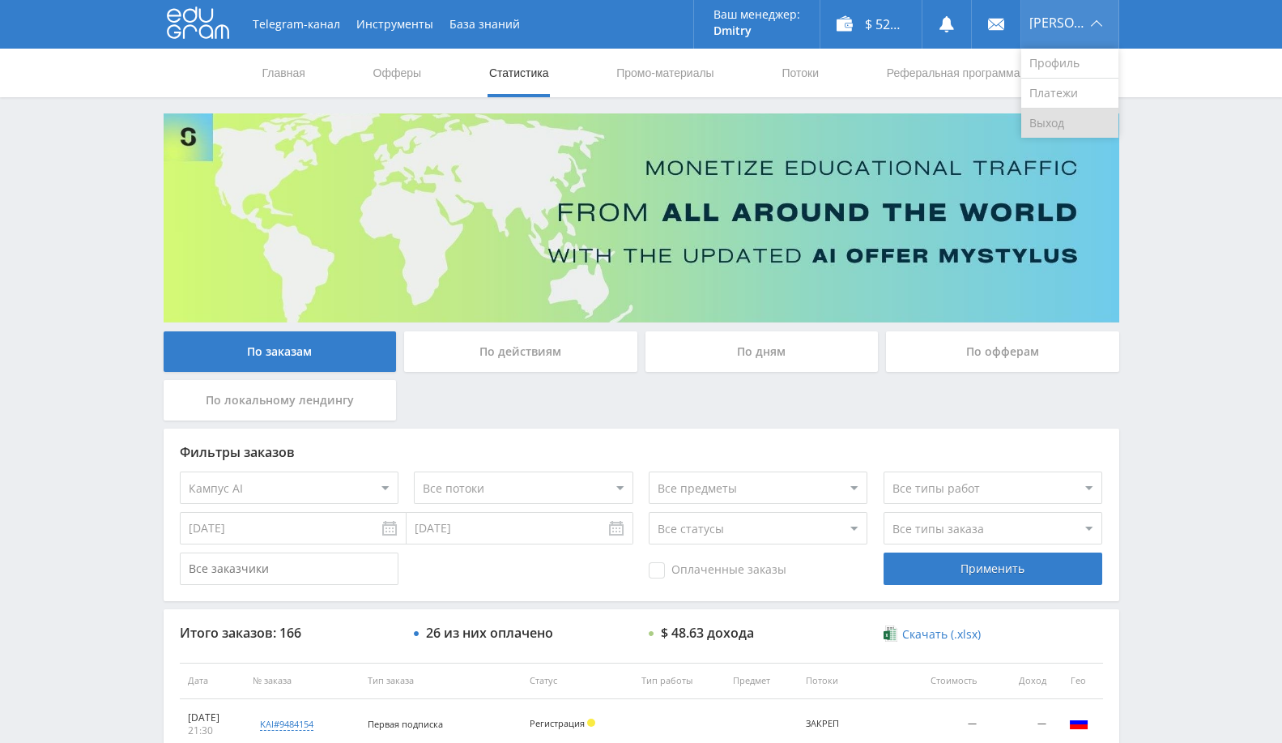
drag, startPoint x: 1065, startPoint y: 127, endPoint x: 1057, endPoint y: 117, distance: 13.3
click at [1065, 127] on link "Выход" at bounding box center [1069, 123] width 97 height 29
